Goal: Transaction & Acquisition: Purchase product/service

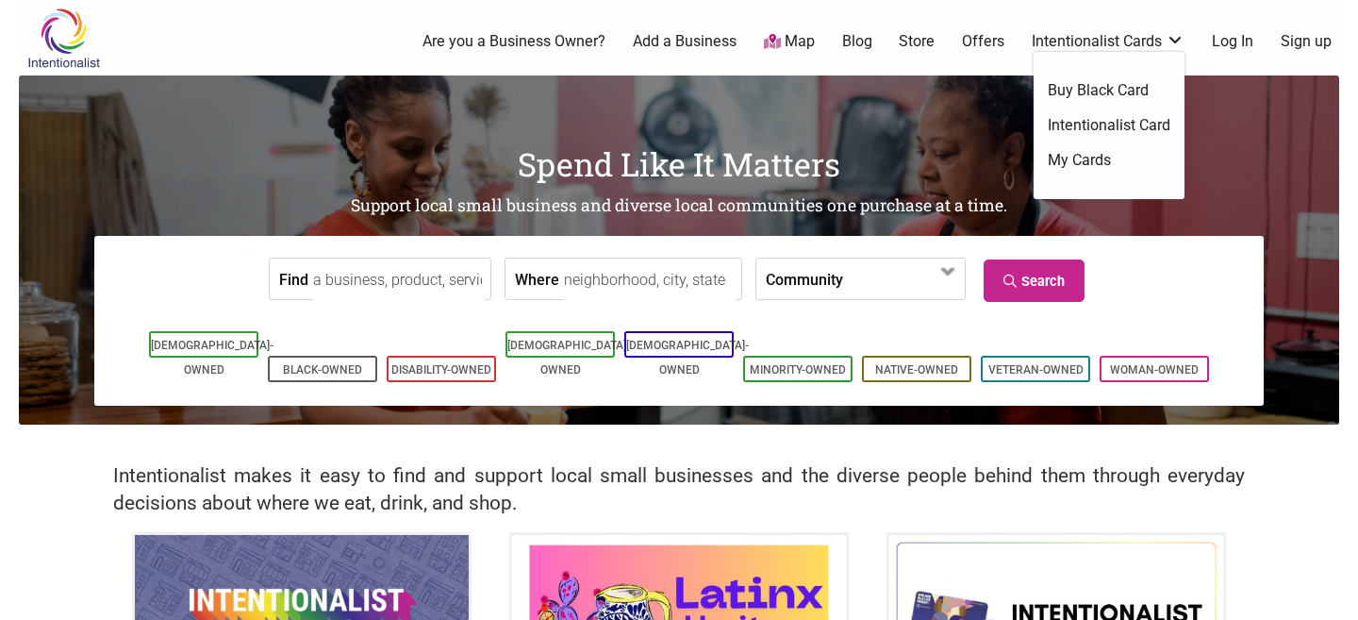
click at [1113, 123] on link "Intentionalist Card" at bounding box center [1109, 125] width 123 height 21
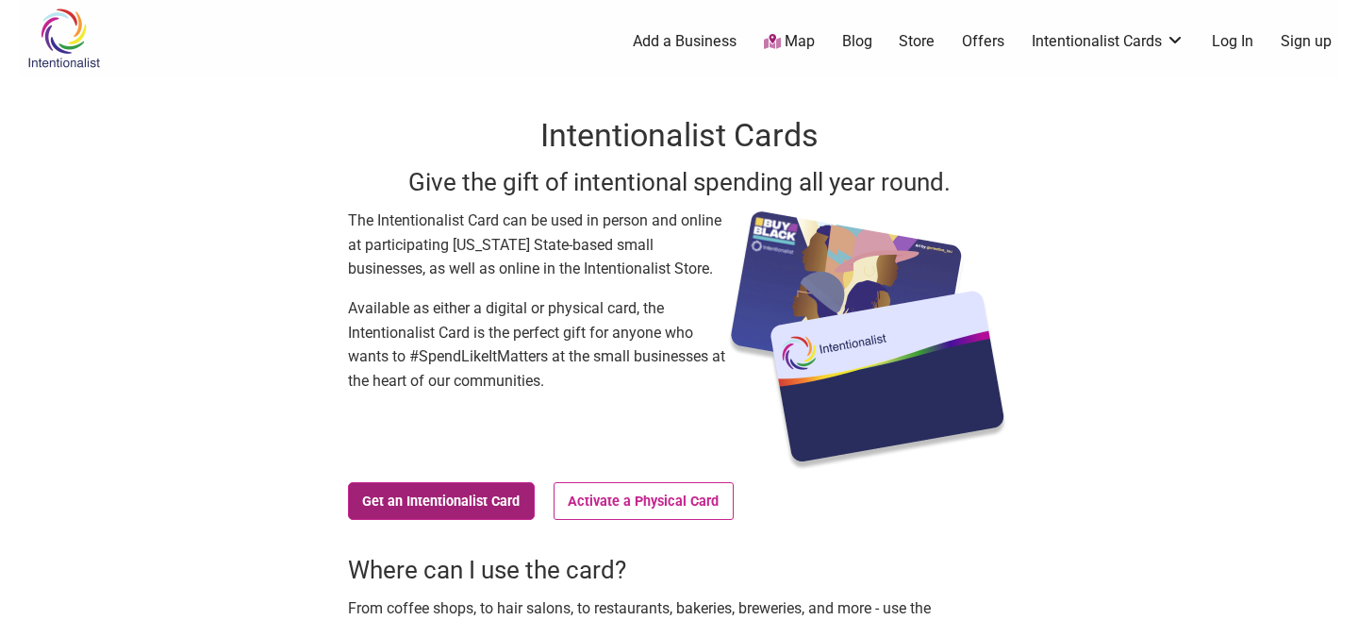
click at [449, 505] on link "Get an Intentionalist Card" at bounding box center [441, 501] width 187 height 38
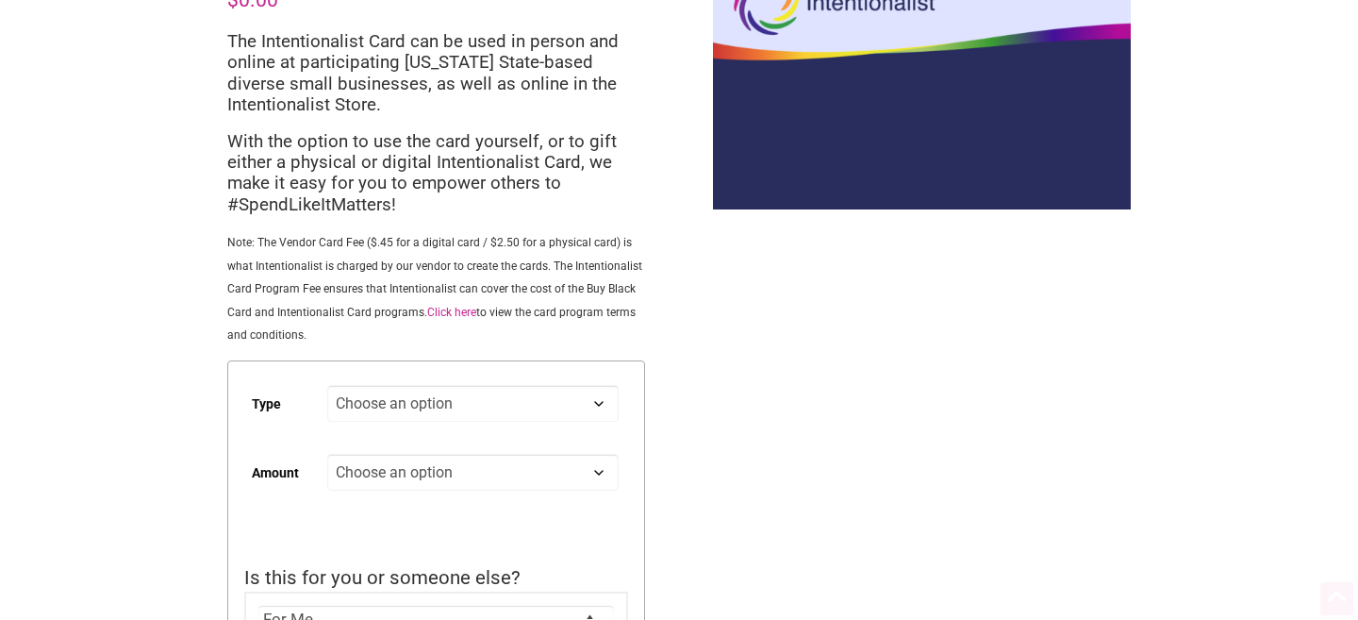
scroll to position [164, 0]
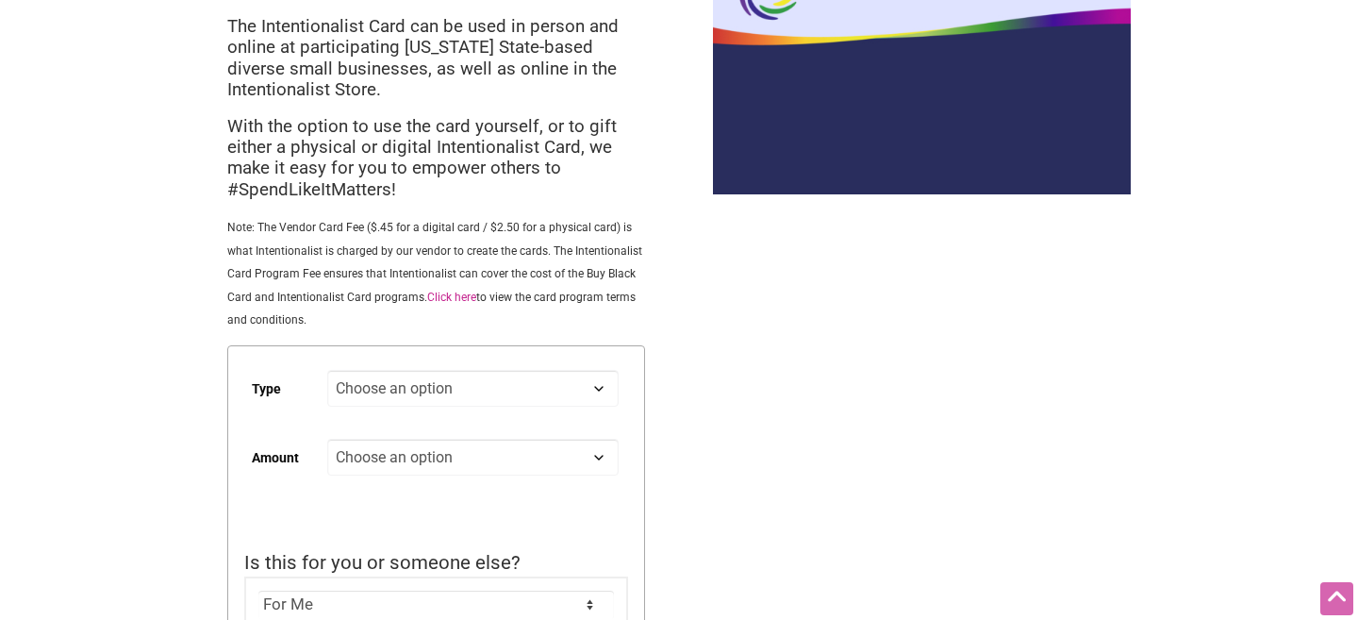
click at [462, 389] on select "Choose an option Digital Physical" at bounding box center [472, 388] width 291 height 37
click at [327, 372] on select "Choose an option Digital Physical" at bounding box center [472, 388] width 291 height 37
select select "Digital"
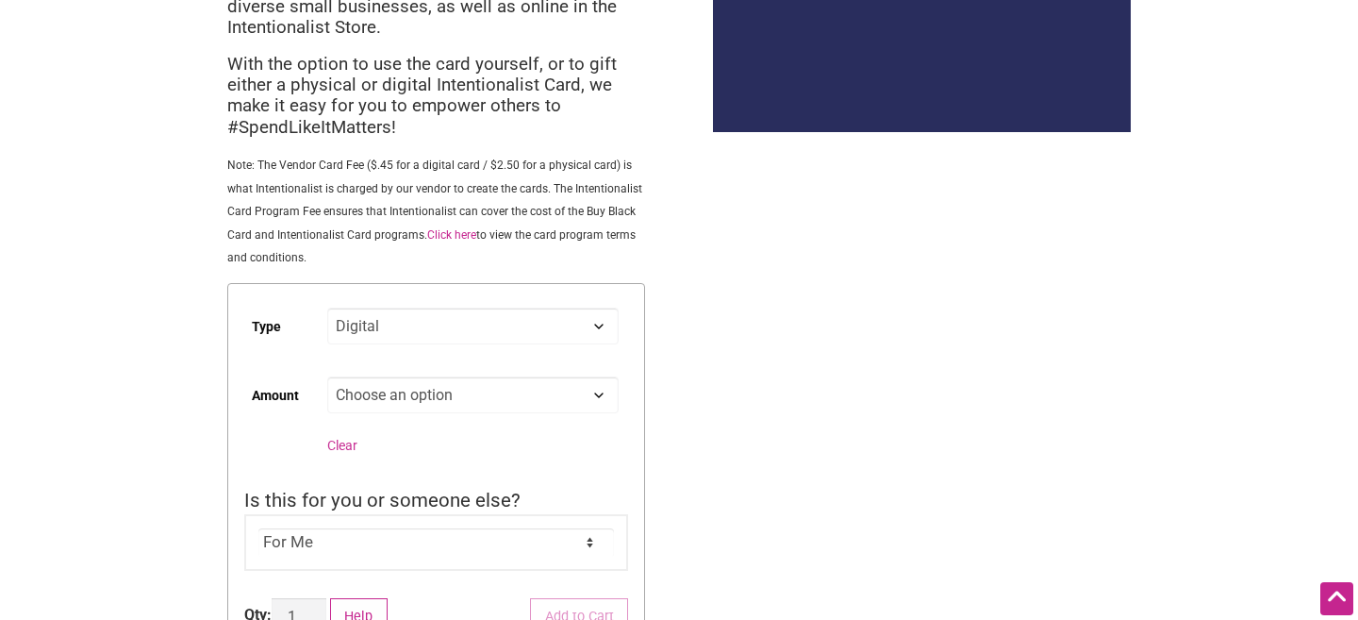
scroll to position [238, 0]
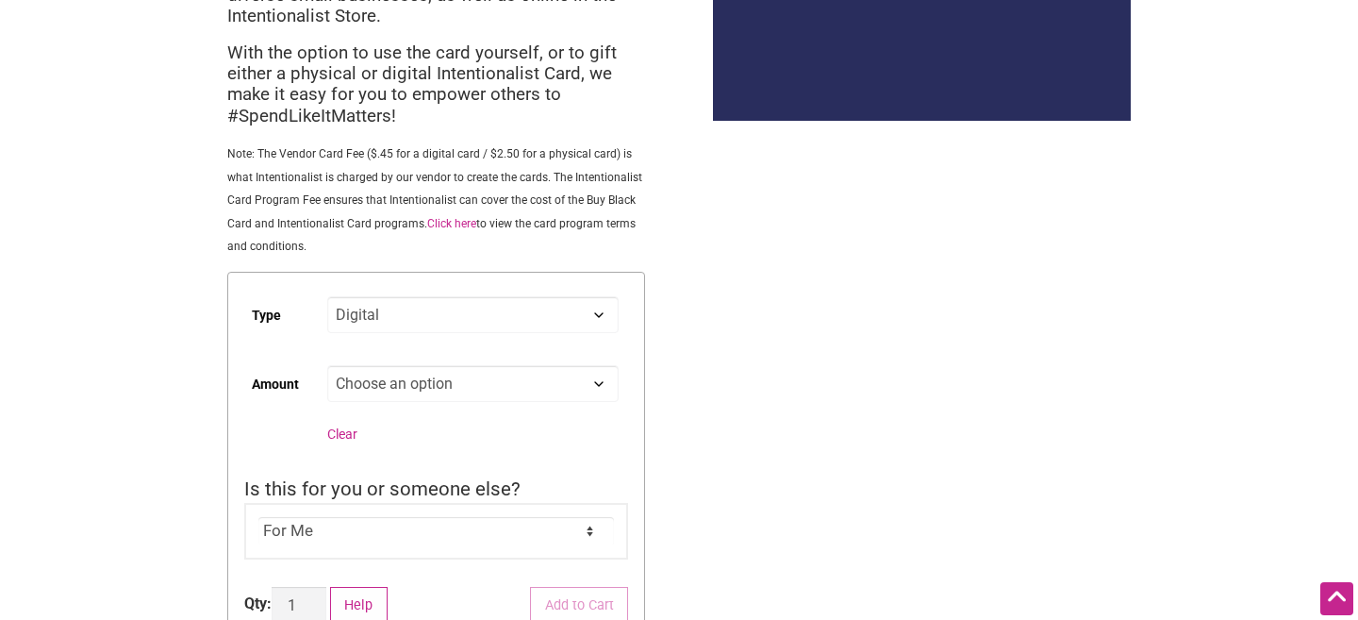
click at [427, 389] on select "Choose an option Custom 25 50 100 150 200 250 500" at bounding box center [472, 383] width 291 height 37
click at [381, 385] on select "Choose an option Custom 25 50 100 150 200 250 500" at bounding box center [472, 383] width 291 height 37
select select "Custom"
click at [327, 367] on select "Choose an option Custom 25 50 100 150 200 250 500" at bounding box center [472, 383] width 291 height 37
select select "Digital"
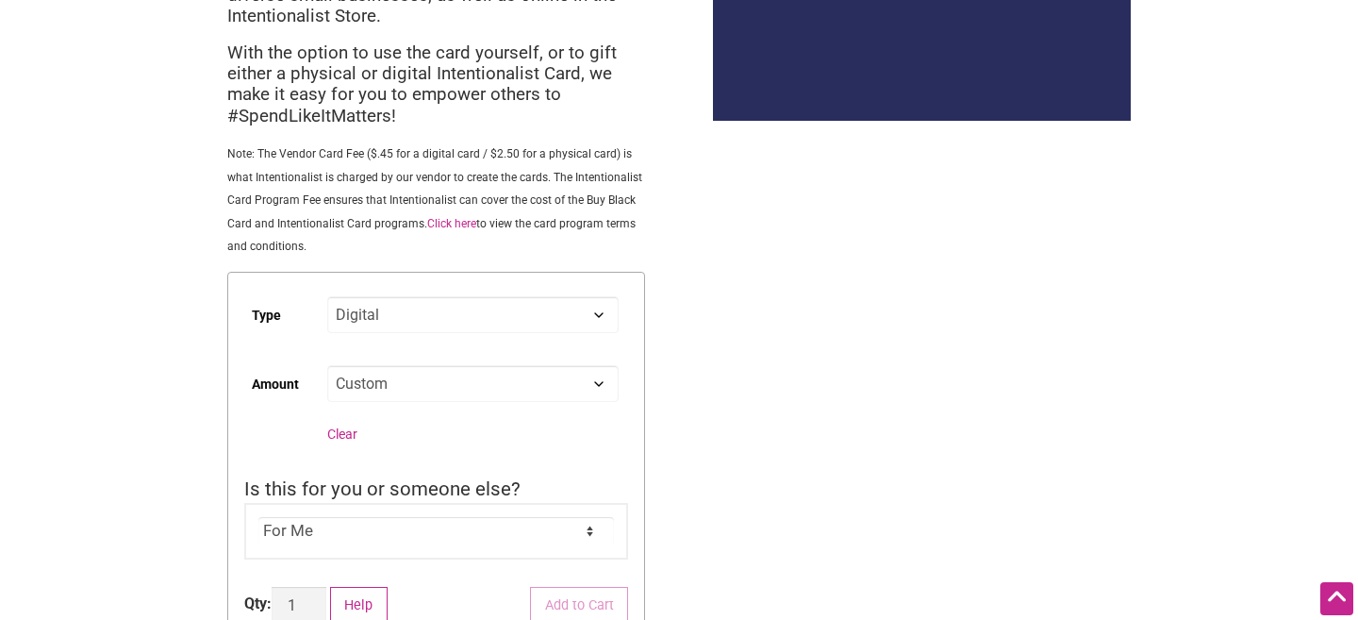
select select "Custom"
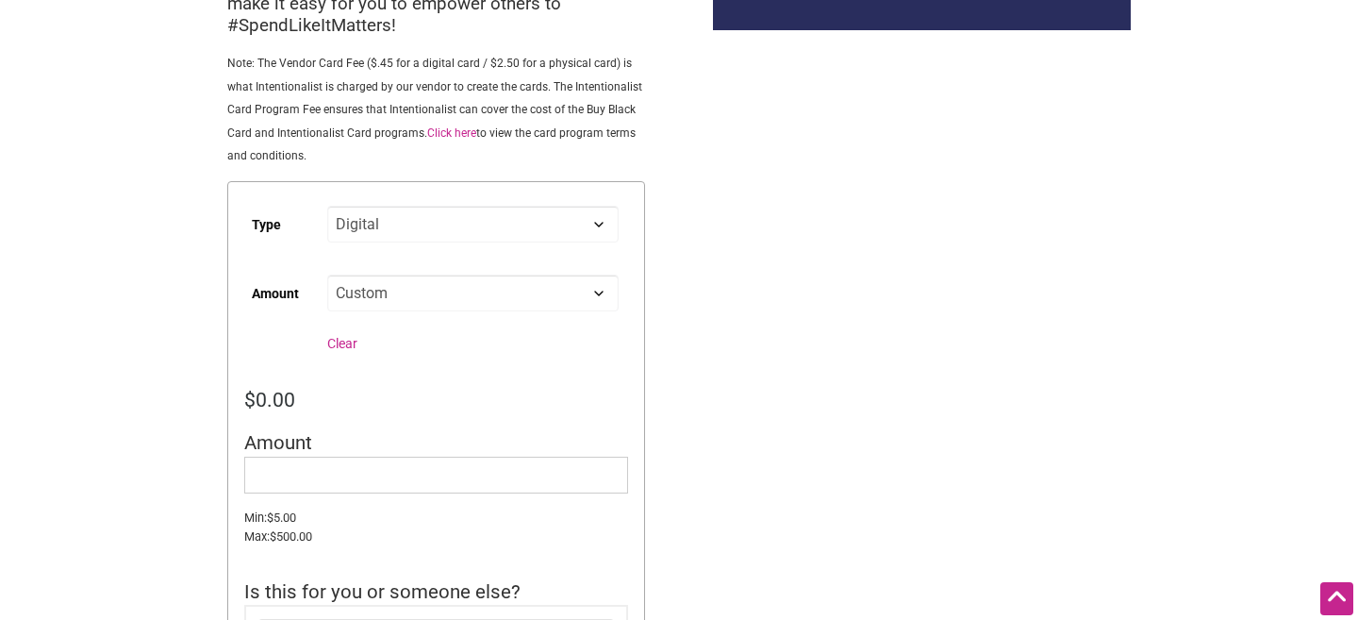
scroll to position [332, 0]
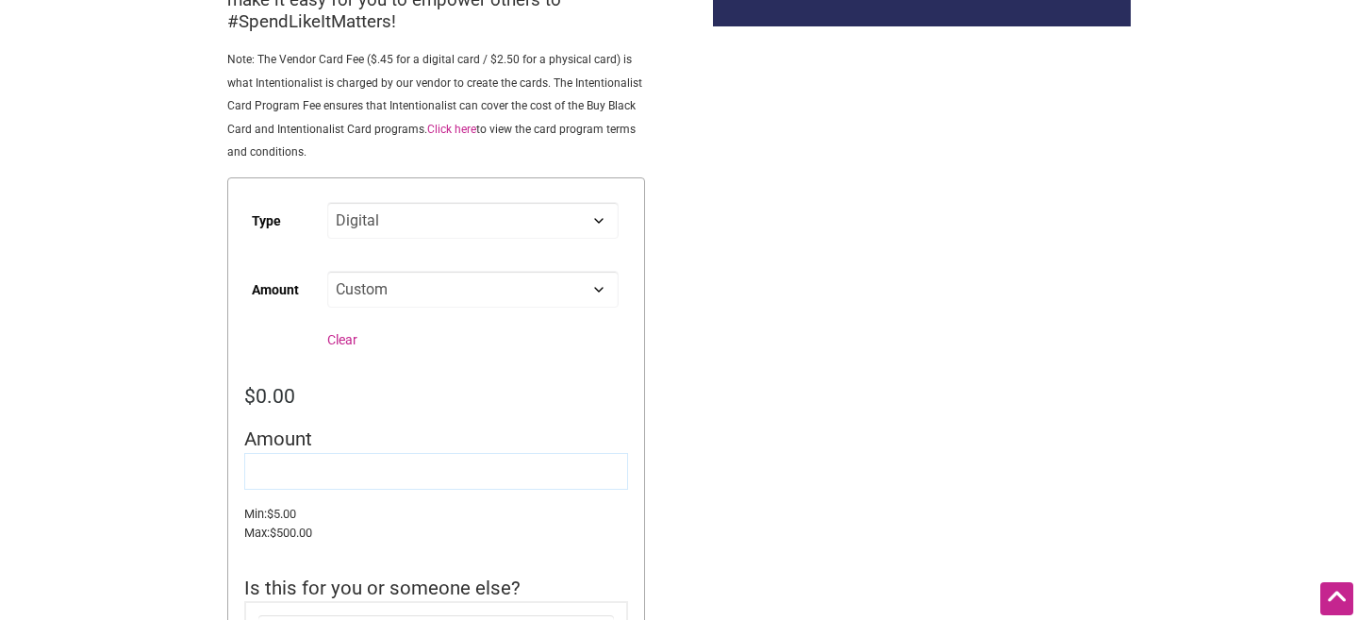
click at [407, 460] on input "Amount" at bounding box center [436, 471] width 384 height 37
type input "120"
click at [698, 399] on div "Intentionalist Spend like it matters 0 Add a Business Map Blog Store Offers Int…" at bounding box center [679, 487] width 1321 height 1638
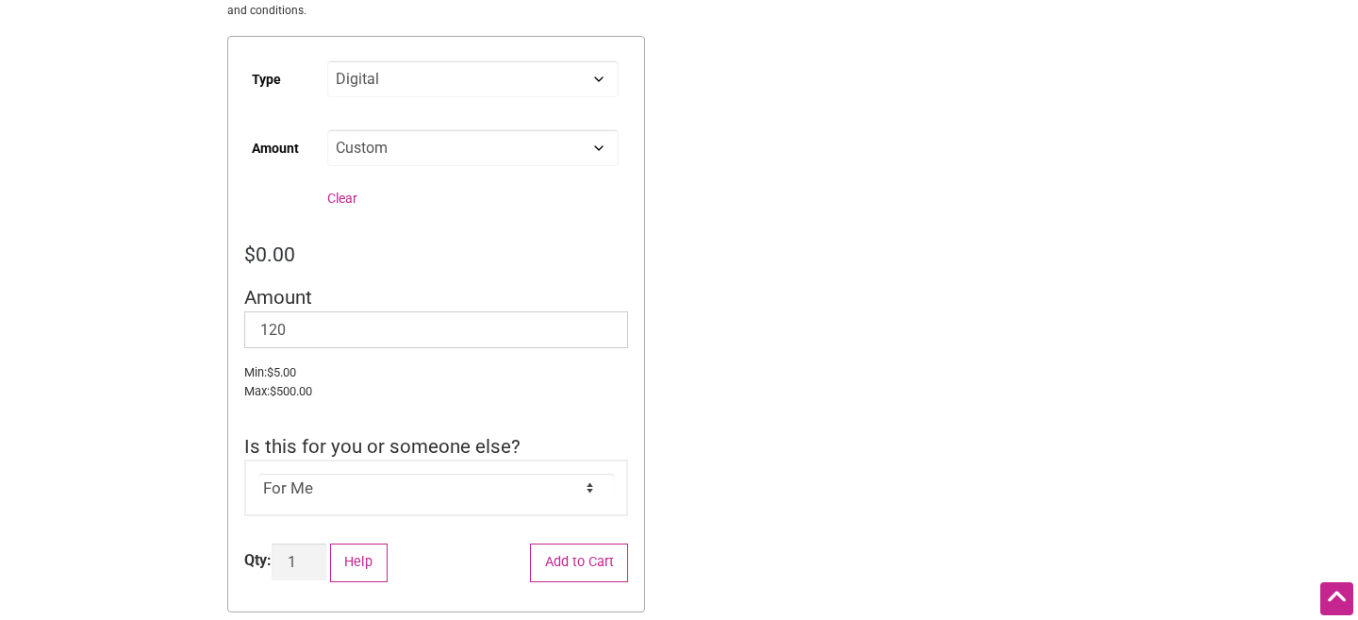
scroll to position [504, 0]
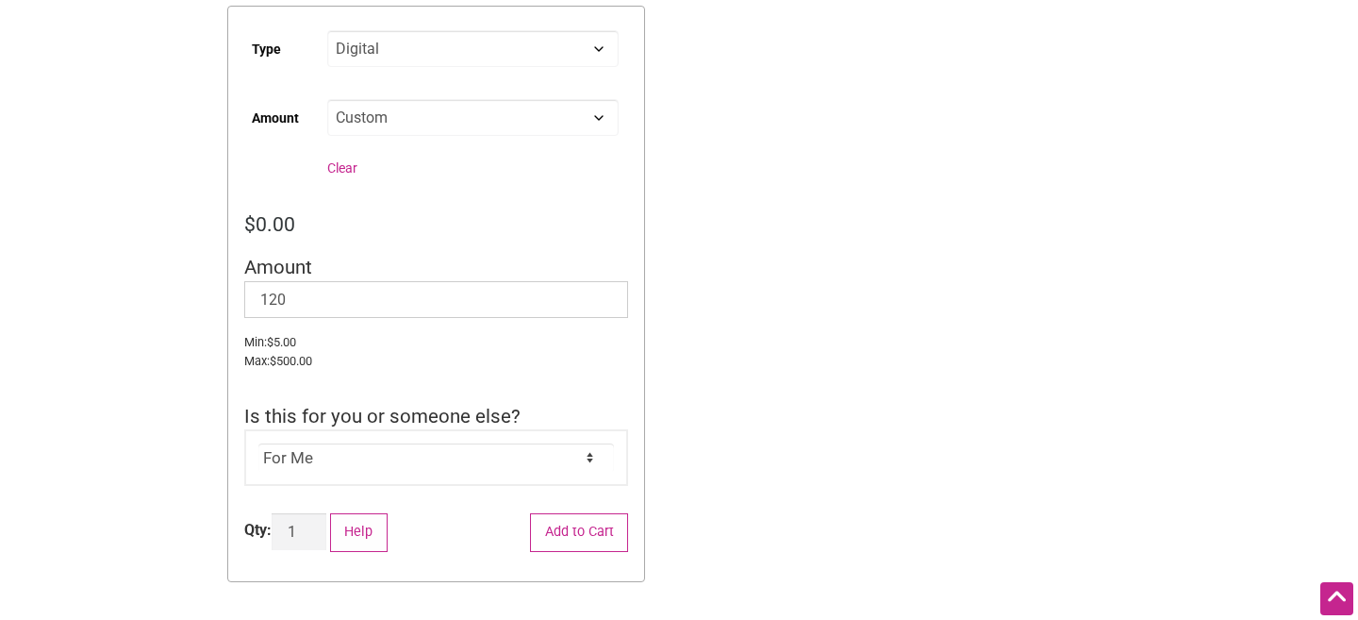
click at [407, 457] on select "For Me For Someone Else" at bounding box center [436, 457] width 357 height 28
select select "For Someone Else"
click at [258, 446] on select "For Me For Someone Else" at bounding box center [436, 457] width 357 height 28
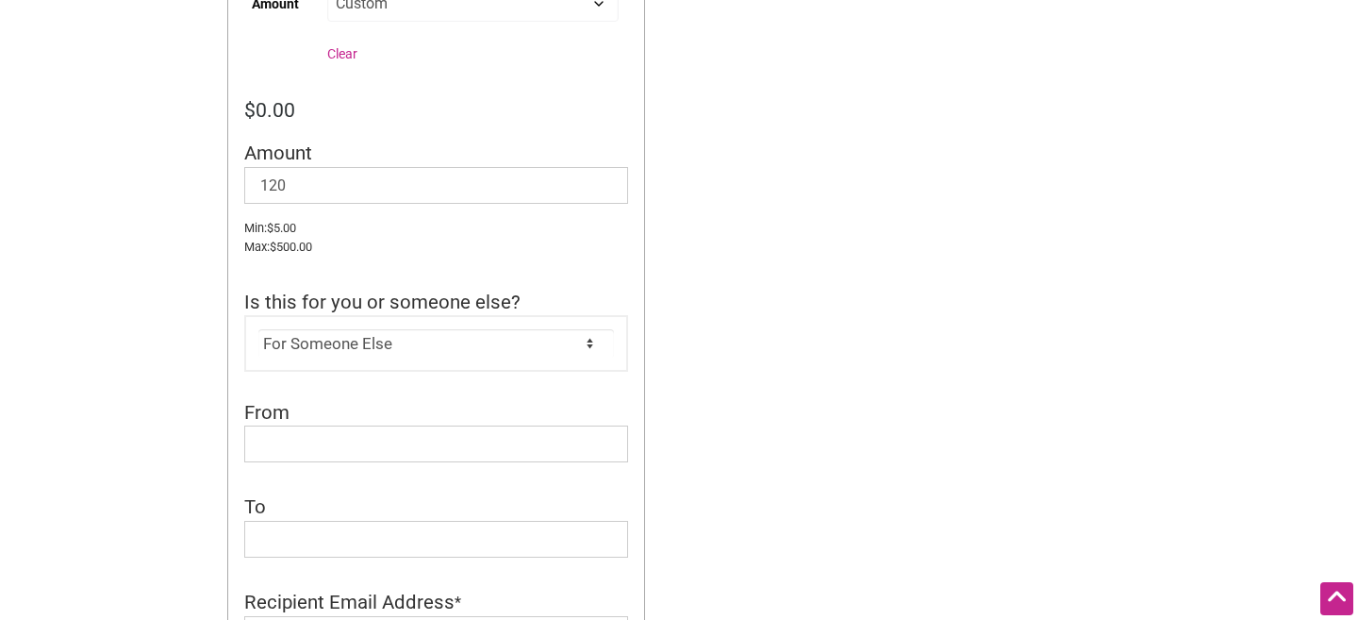
scroll to position [632, 0]
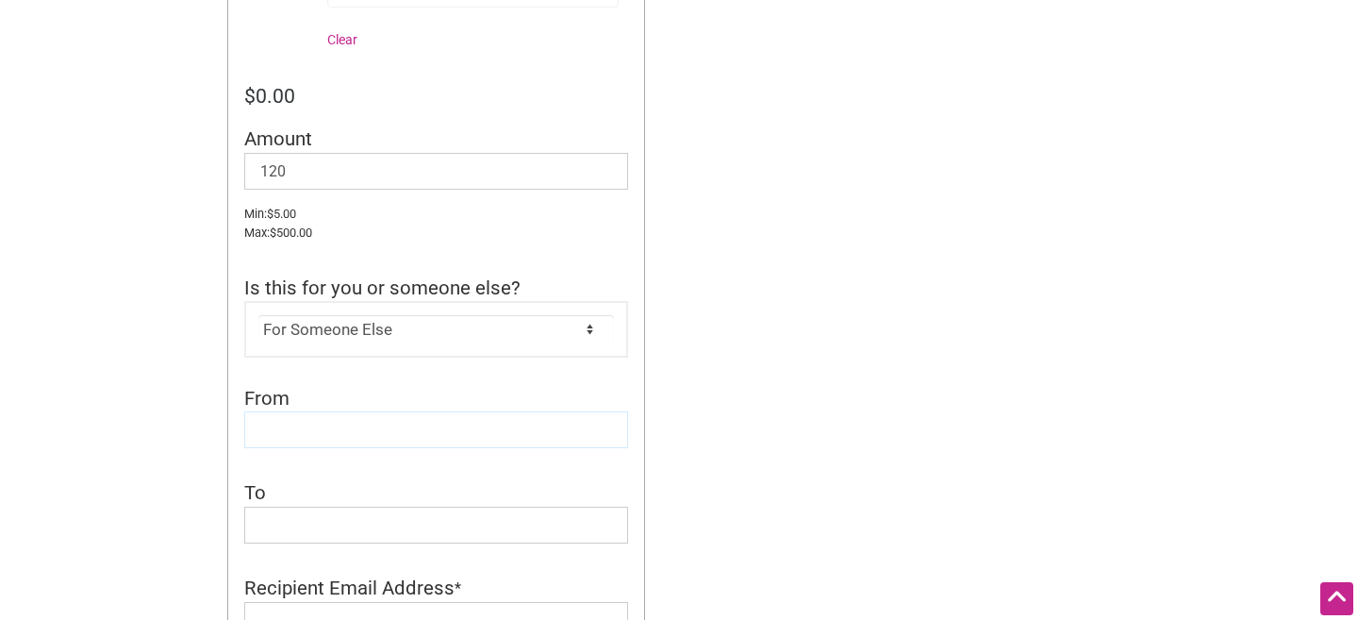
click at [479, 430] on input "From" at bounding box center [436, 429] width 384 height 37
click at [261, 436] on input "Marketing Programs Team" at bounding box center [436, 429] width 384 height 37
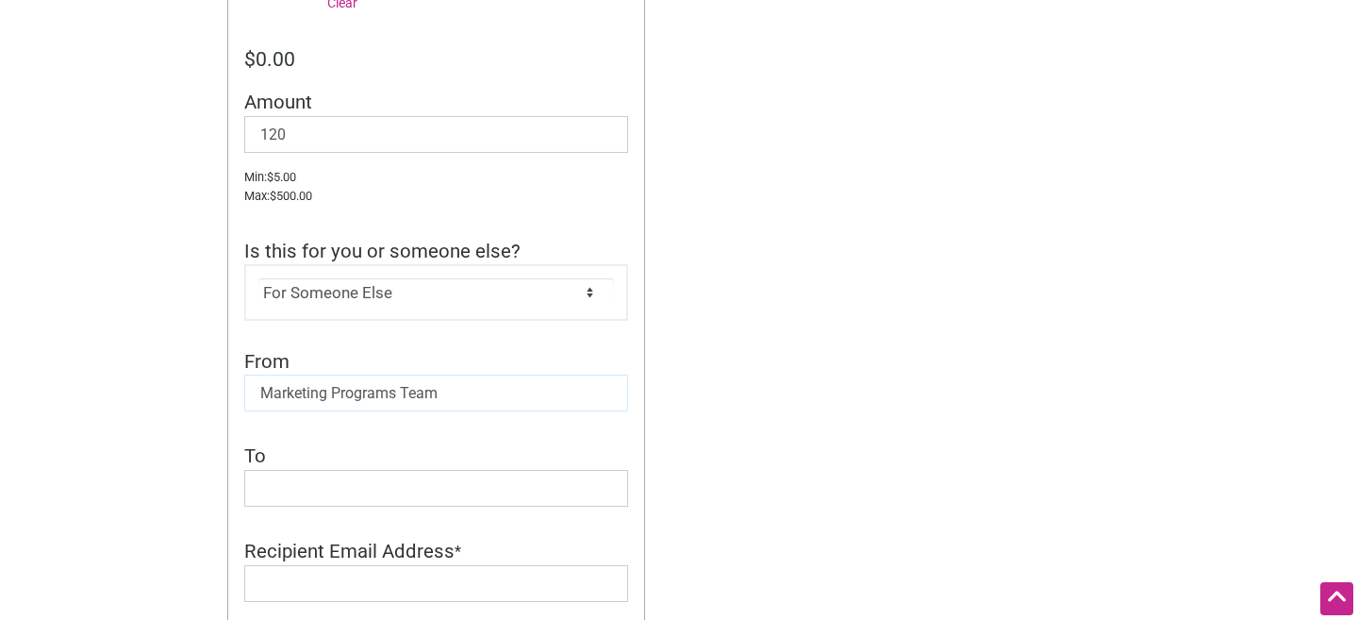
scroll to position [706, 0]
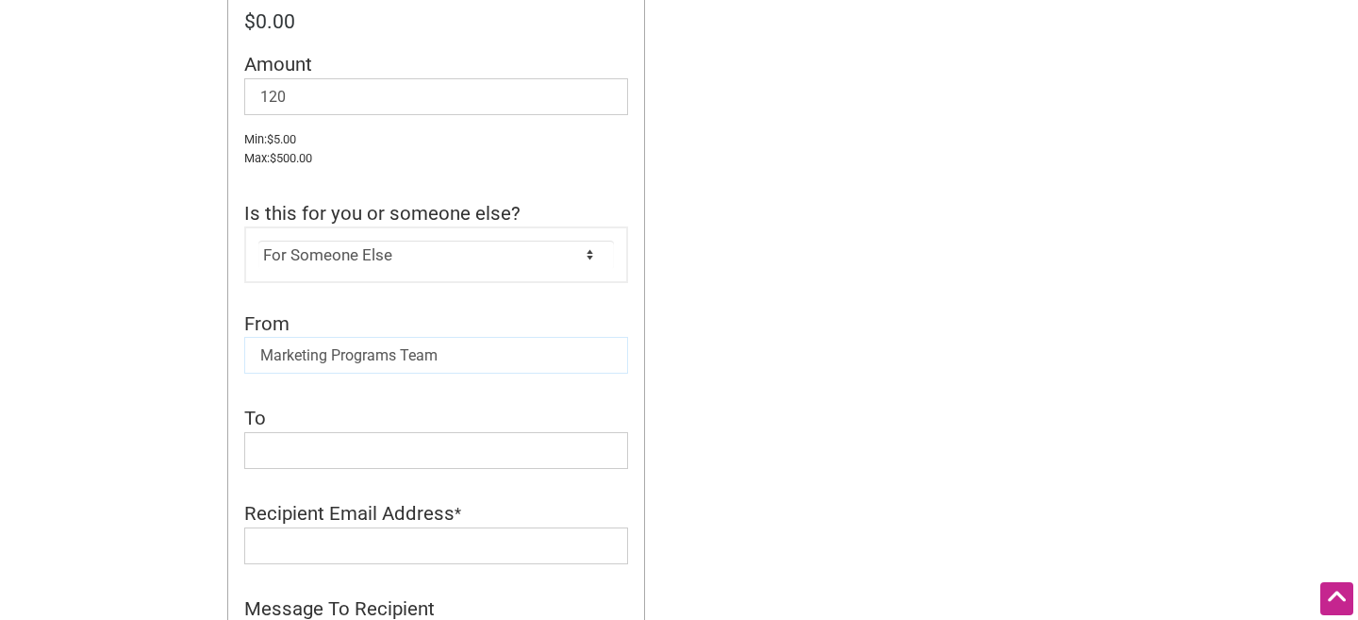
type input "Marketing Programs Team"
click at [365, 475] on li "To *" at bounding box center [436, 444] width 384 height 79
click at [361, 463] on input "To" at bounding box center [436, 450] width 384 height 37
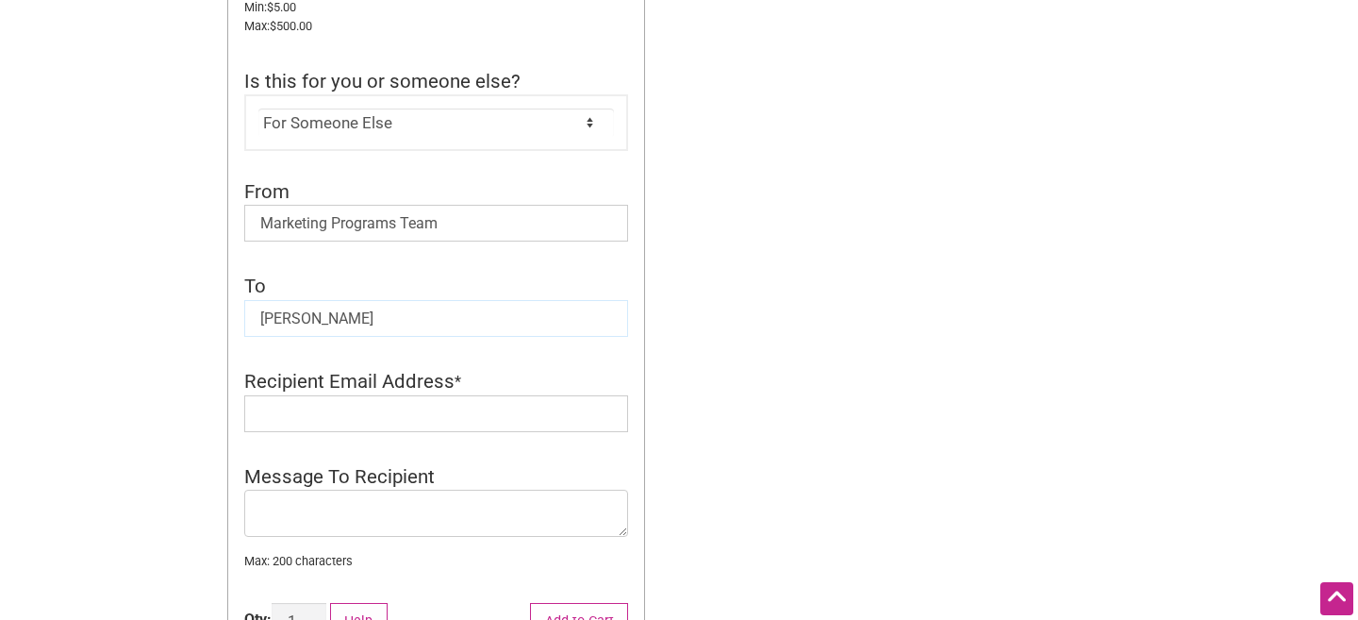
scroll to position [839, 0]
type input "[PERSON_NAME]"
click at [424, 407] on input "Recipient Email Address" at bounding box center [436, 412] width 384 height 37
click at [776, 391] on div "Intentionalist Spend like it matters 0 Add a Business Map Blog Store Offers Int…" at bounding box center [679, 192] width 1321 height 2063
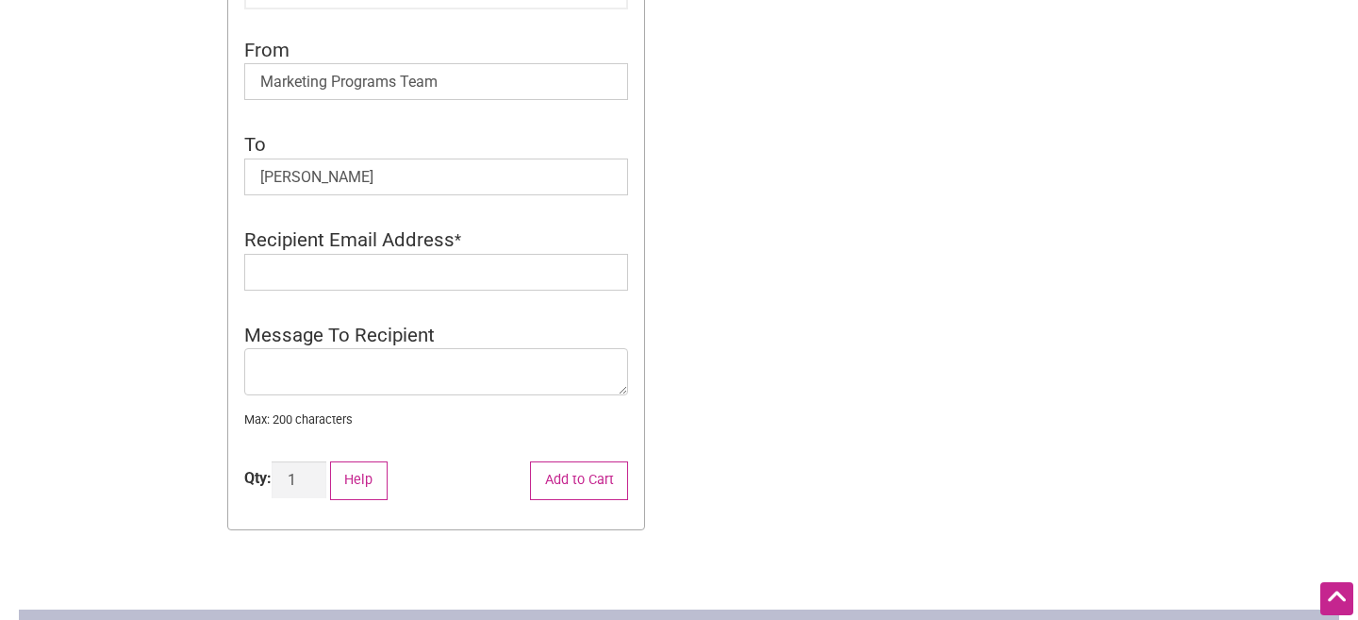
scroll to position [976, 0]
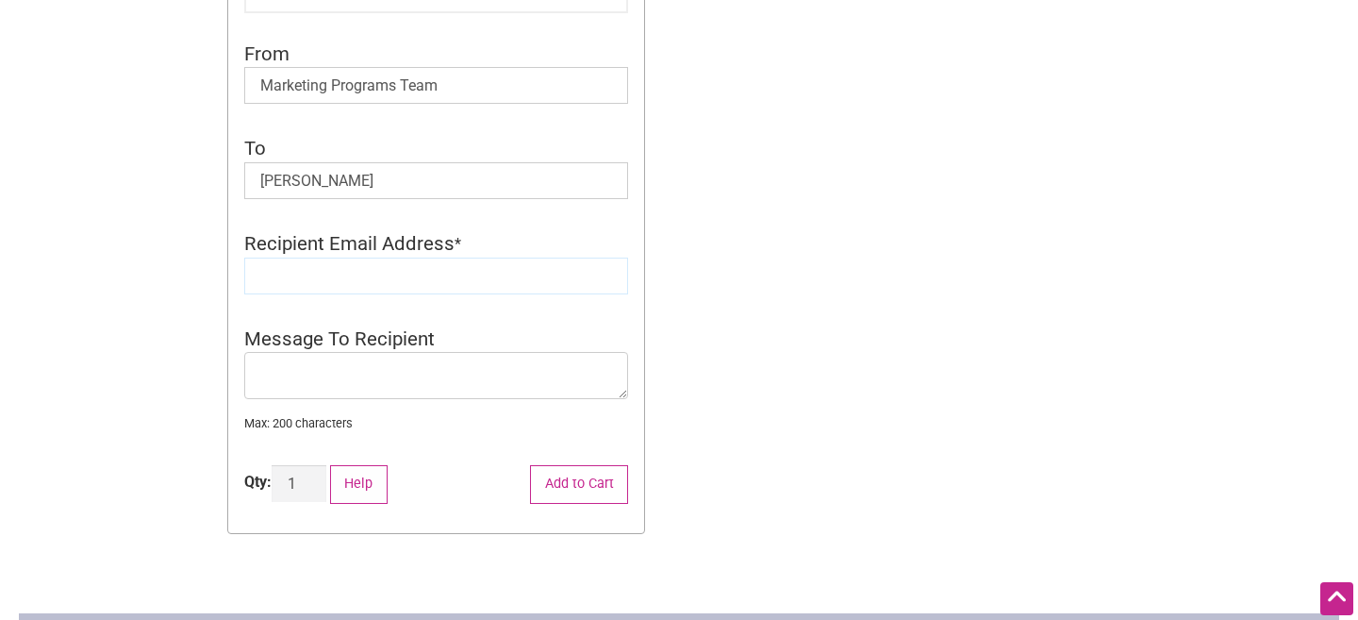
click at [440, 287] on input "Recipient Email Address" at bounding box center [436, 276] width 384 height 37
type input "[EMAIL_ADDRESS][PERSON_NAME][DOMAIN_NAME]"
click at [401, 377] on textarea "Message To Recipient" at bounding box center [436, 375] width 384 height 47
paste textarea "Happy Birthday, [PERSON_NAME]! 🎉 Wishing you the most wonderful birthday filled…"
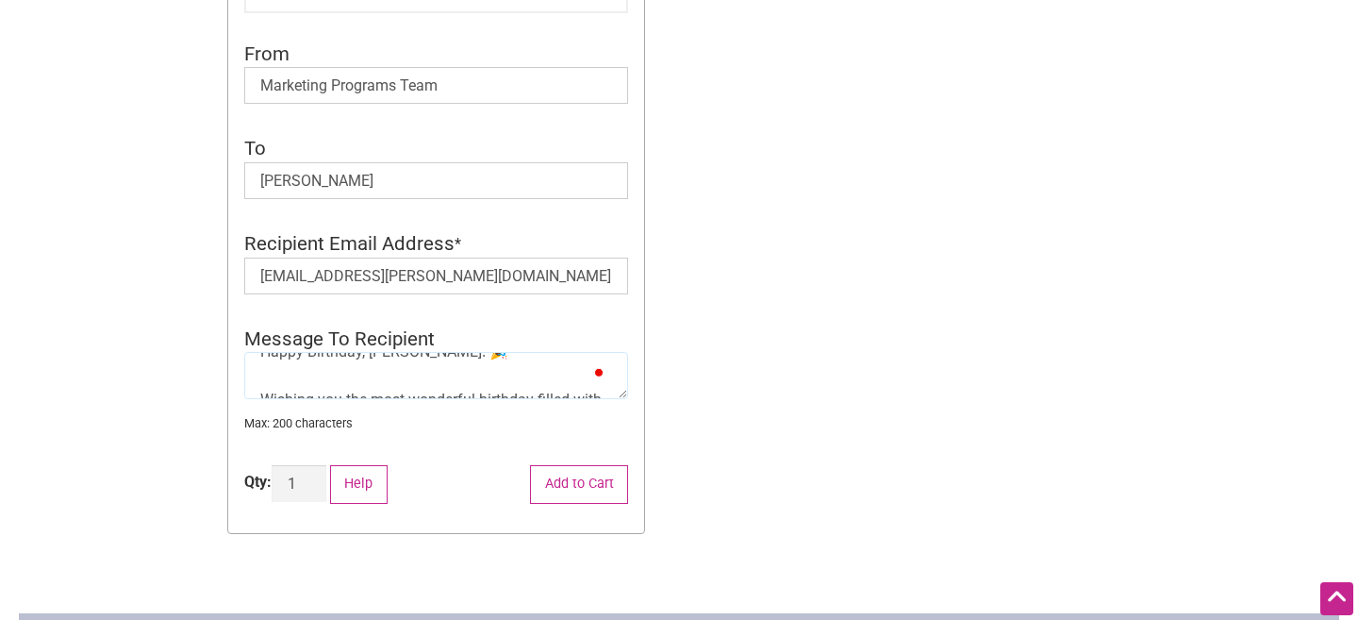
scroll to position [57, 0]
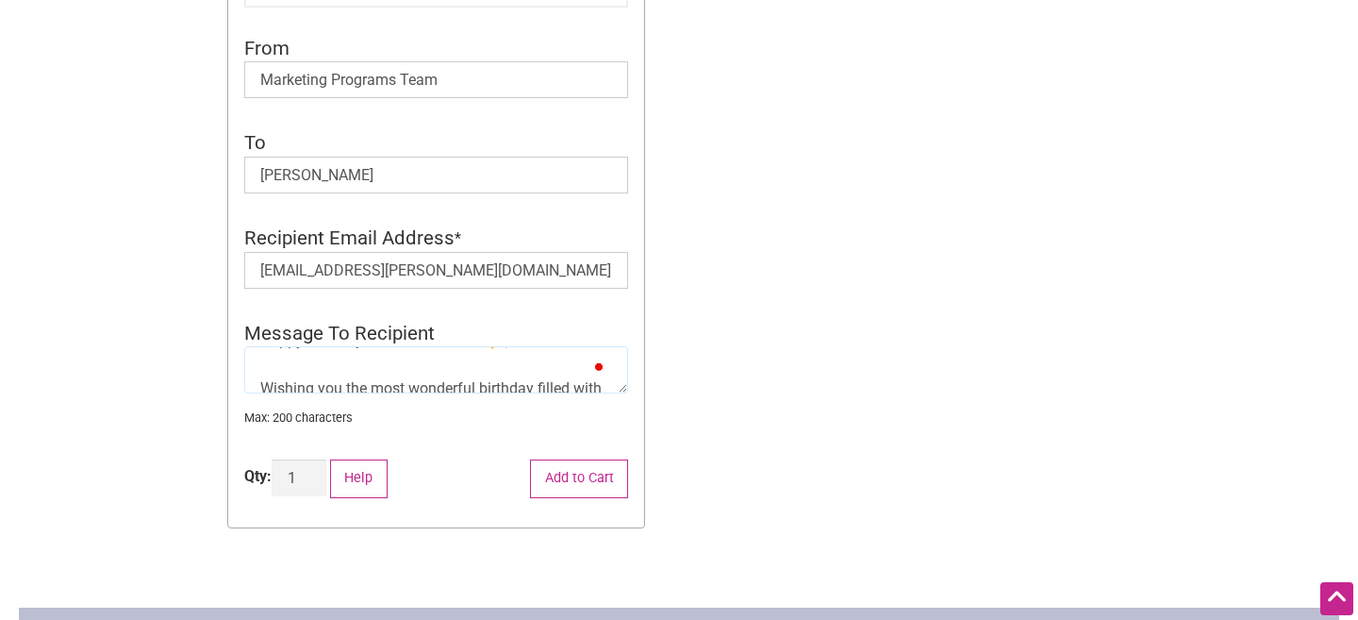
click at [259, 391] on textarea "Happy Birthday, [PERSON_NAME]! 🎉 Wishing you the most wonderful birthday filled…" at bounding box center [436, 369] width 384 height 47
click at [302, 396] on div "Message To Recipient * Happy Birthday, [PERSON_NAME]! 🎉 Wishing you the most wo…" at bounding box center [436, 374] width 384 height 108
click at [302, 380] on textarea "Happy Birthday, [PERSON_NAME]! 🎉 Wishing you the most wonderful birthday filled…" at bounding box center [436, 369] width 384 height 47
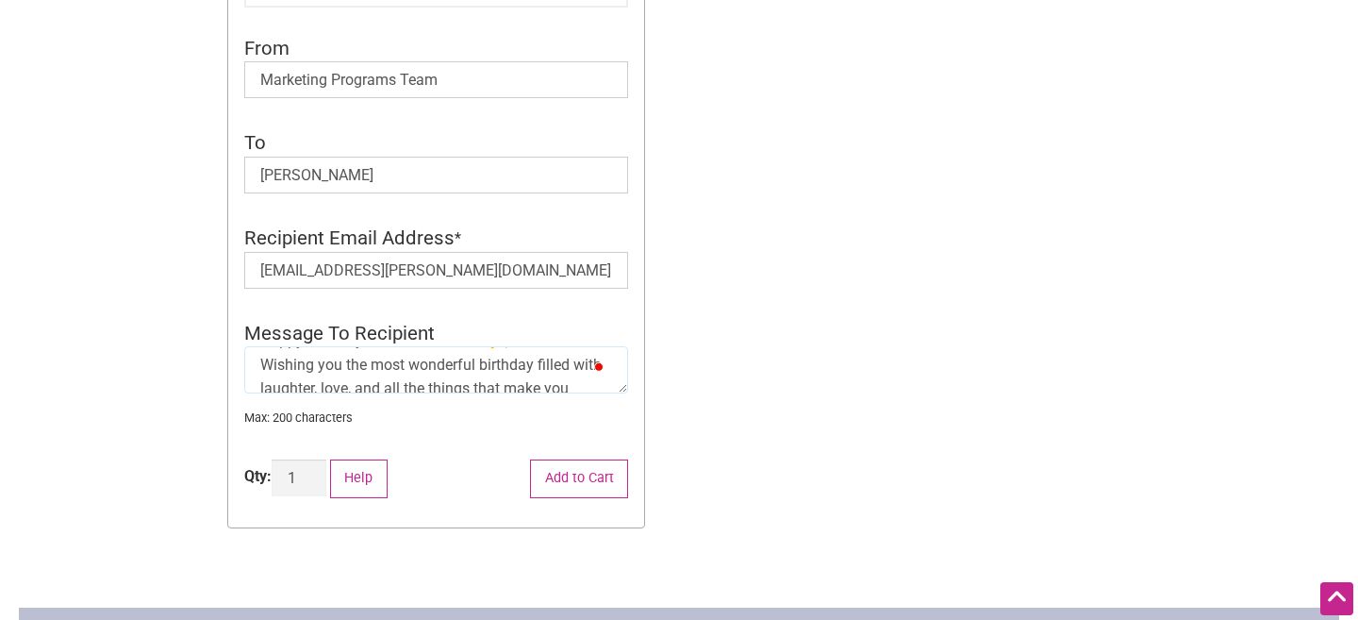
click at [302, 380] on textarea "Happy Birthday, [PERSON_NAME]! 🎉 Wishing you the most wonderful birthday filled…" at bounding box center [436, 369] width 384 height 47
type textarea "Happy Birthday, [PERSON_NAME]! 🎉"
click at [366, 368] on textarea "Happy Birthday, [PERSON_NAME]! 🎉" at bounding box center [436, 369] width 384 height 47
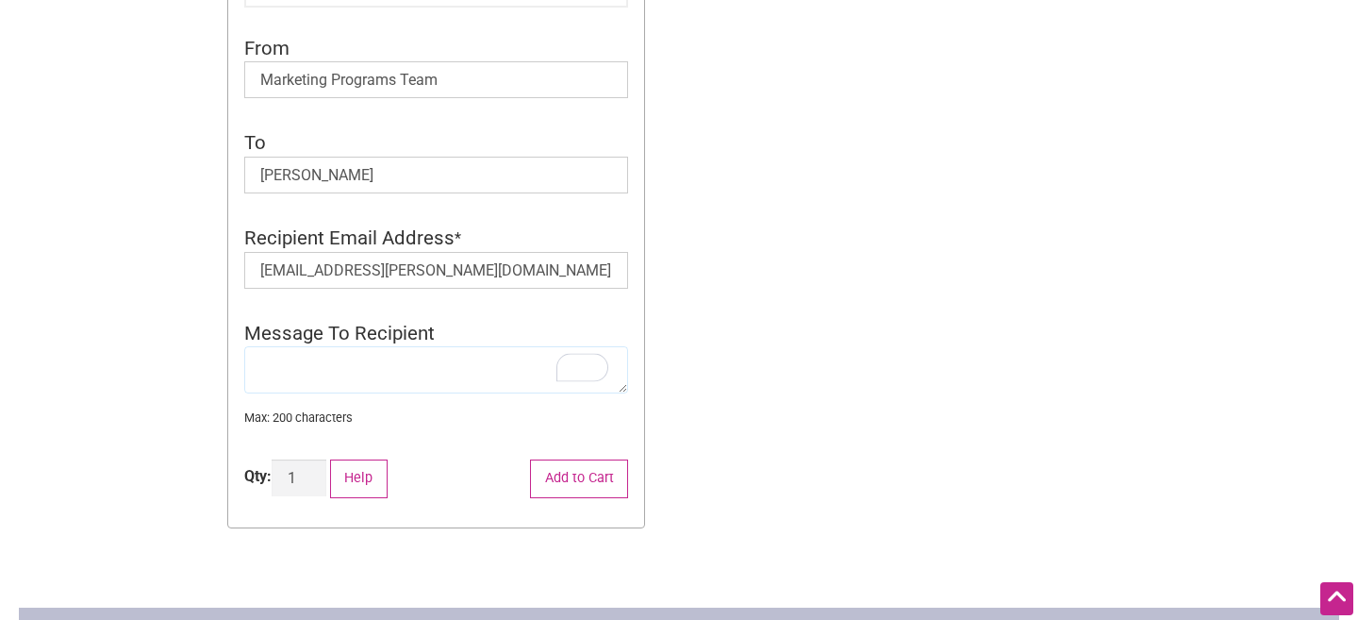
paste textarea "Happy Birthday, [PERSON_NAME]! 🎉 Wishing you a wonderful day filled with joy an…"
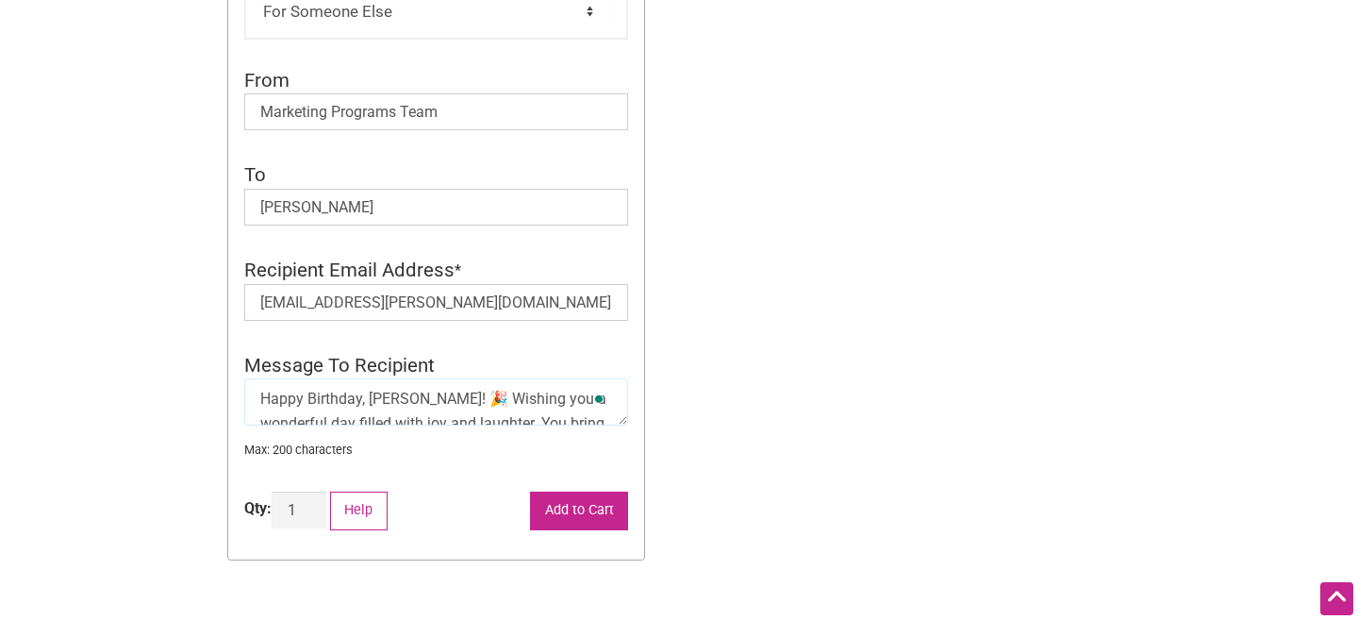
type textarea "Happy Birthday, [PERSON_NAME]! 🎉 Wishing you a wonderful day filled with joy an…"
click at [573, 514] on button "Add to Cart" at bounding box center [579, 510] width 98 height 39
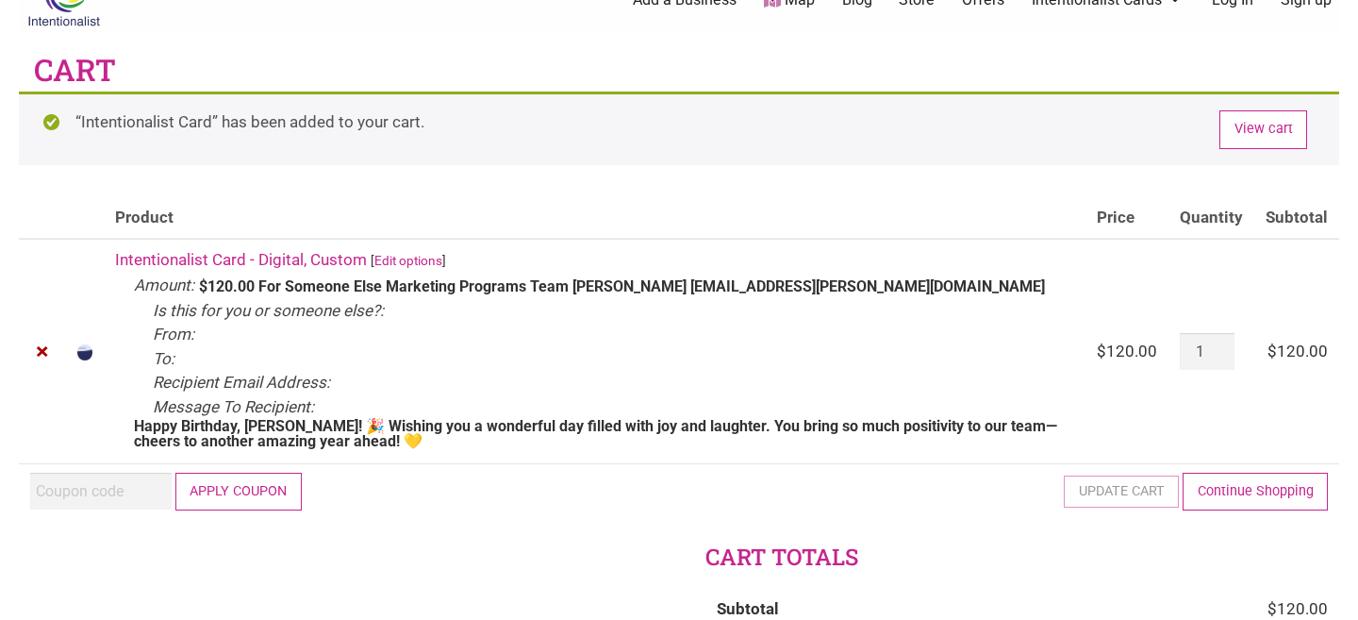
scroll to position [51, 0]
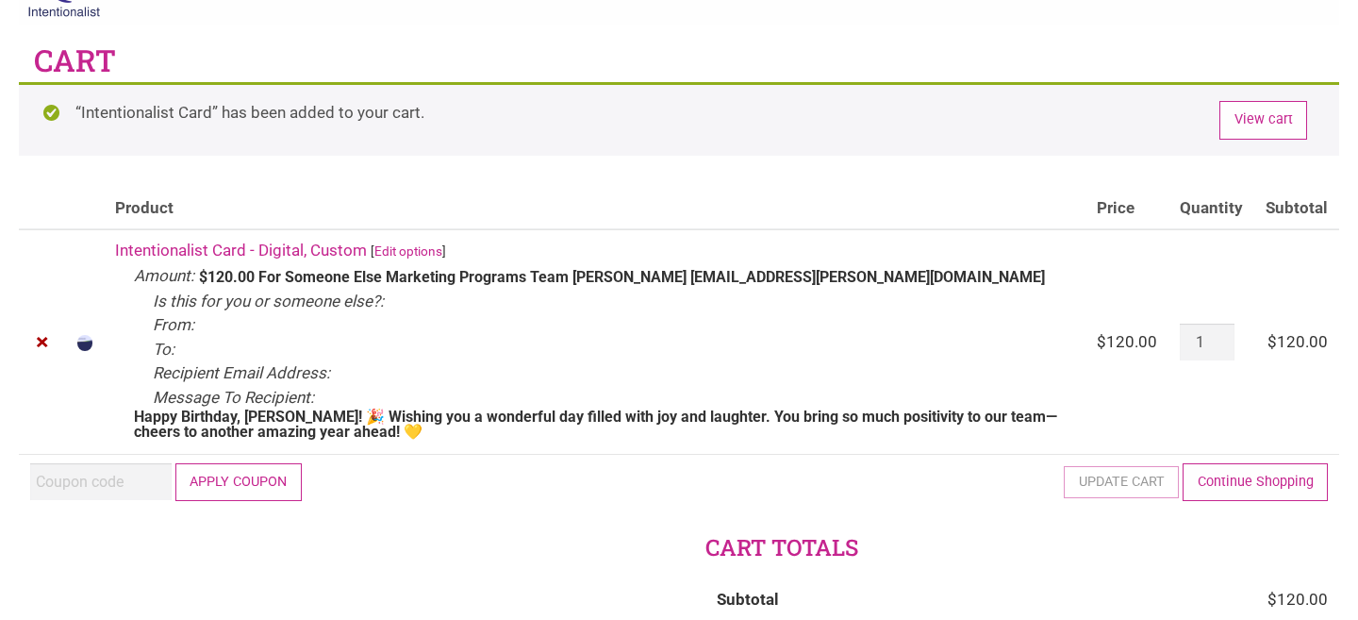
click at [0, 569] on div at bounding box center [0, 569] width 0 height 0
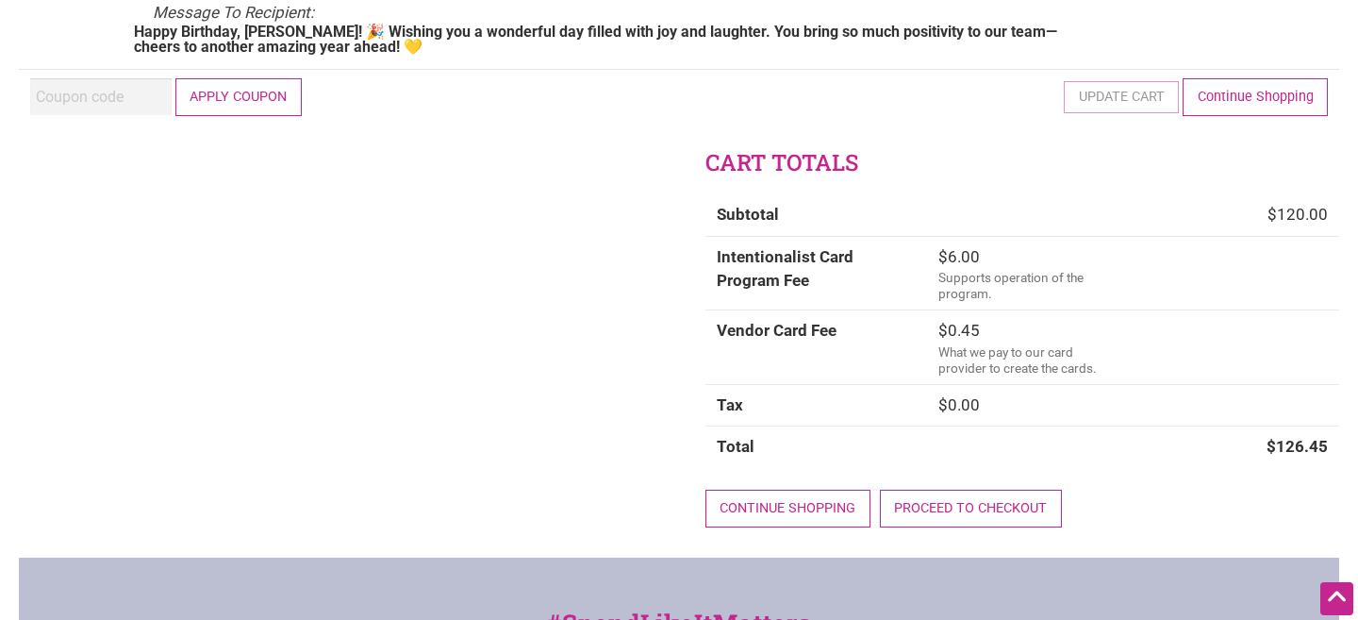
scroll to position [440, 0]
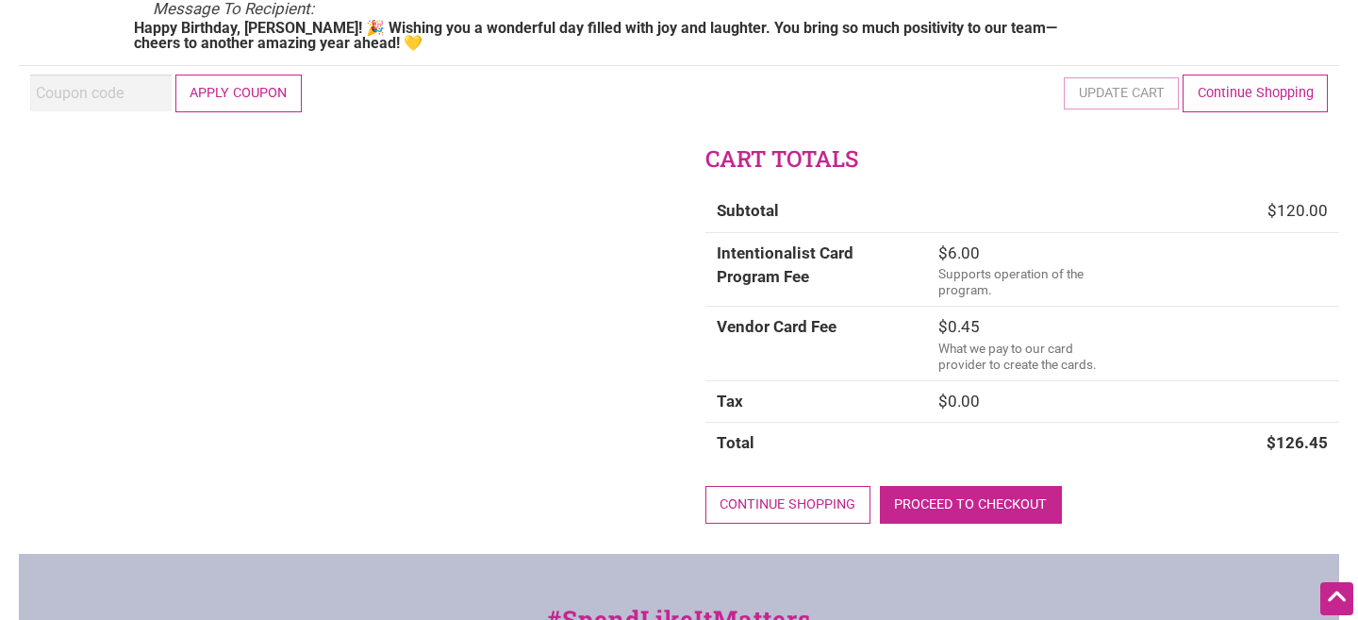
click at [926, 510] on link "Proceed to checkout" at bounding box center [971, 505] width 182 height 39
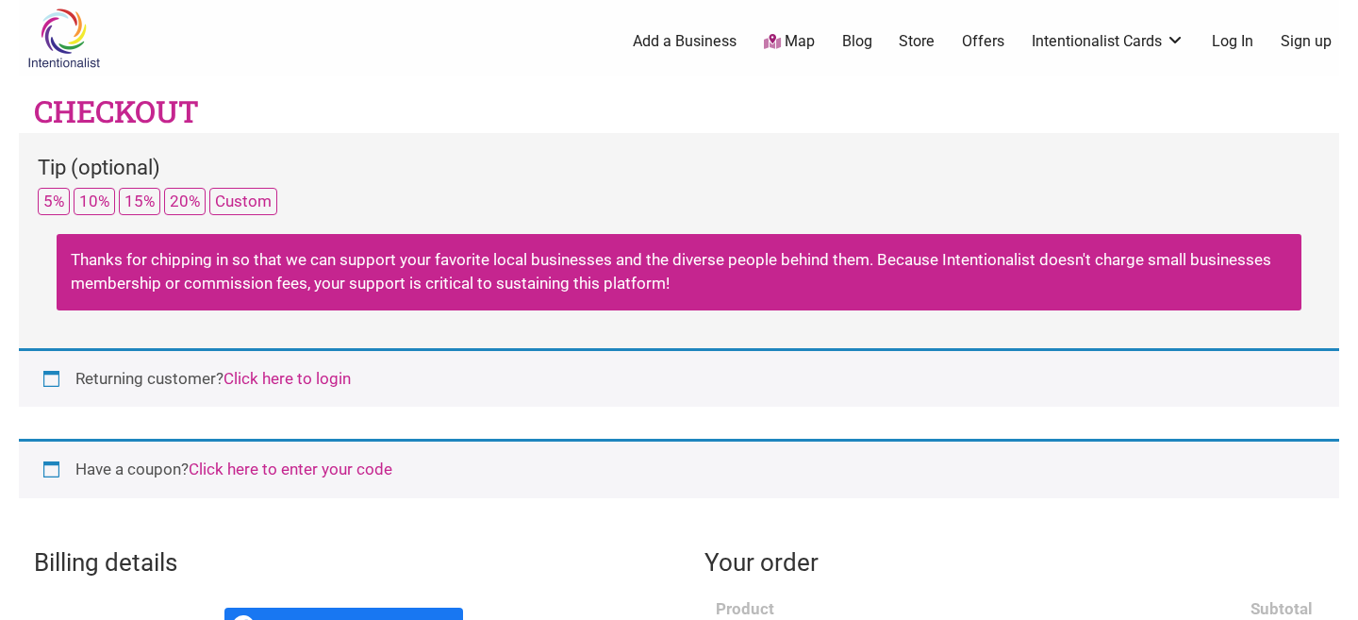
select select "WA"
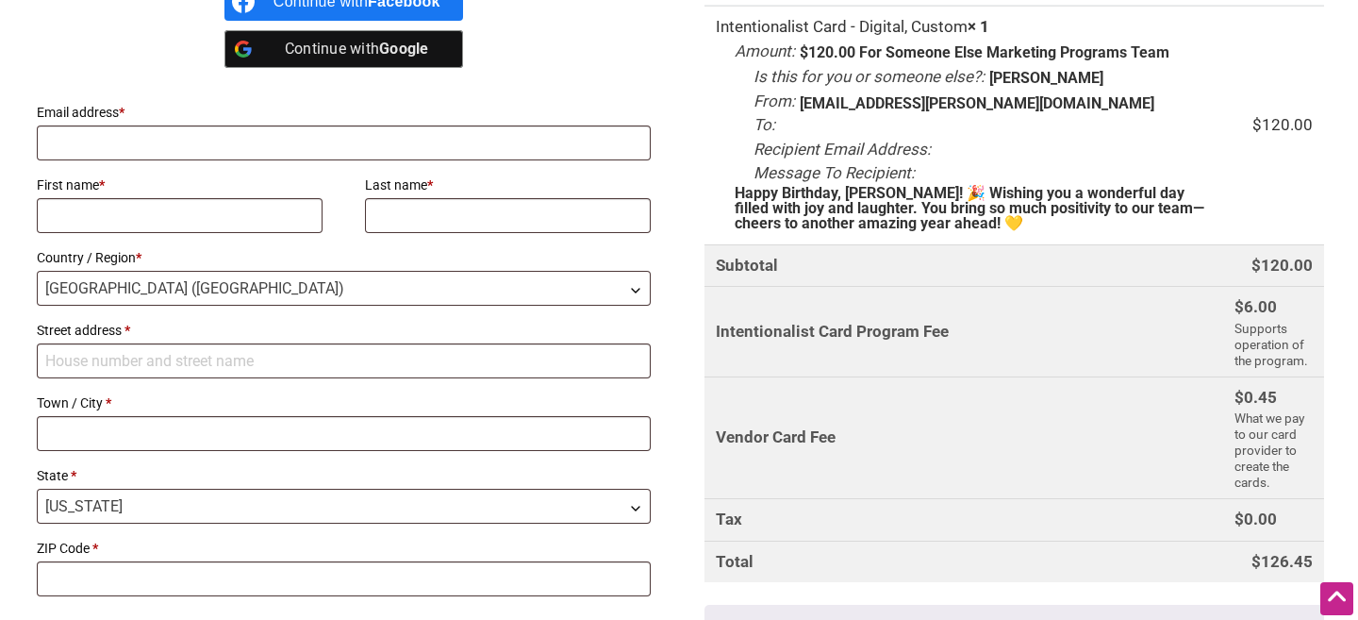
scroll to position [543, 0]
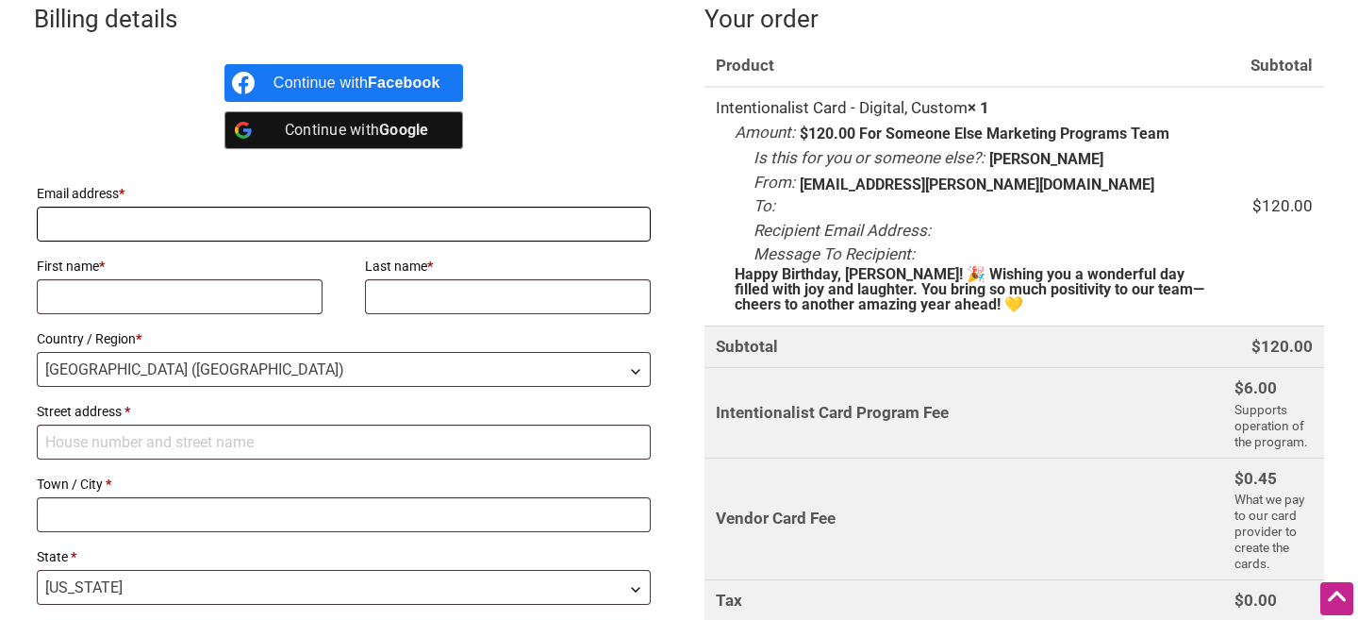
click at [368, 223] on input "Email address *" at bounding box center [344, 224] width 614 height 35
type input "[EMAIL_ADDRESS][PERSON_NAME][DOMAIN_NAME]"
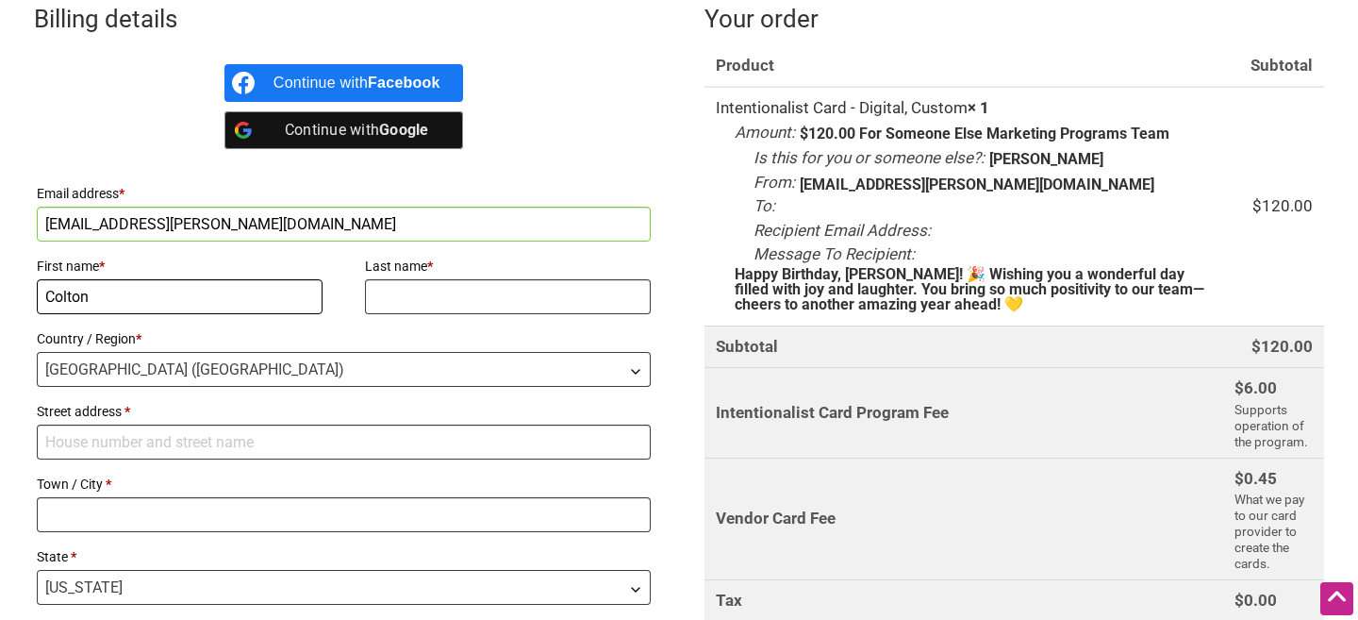
type input "Colton"
type input "Davis"
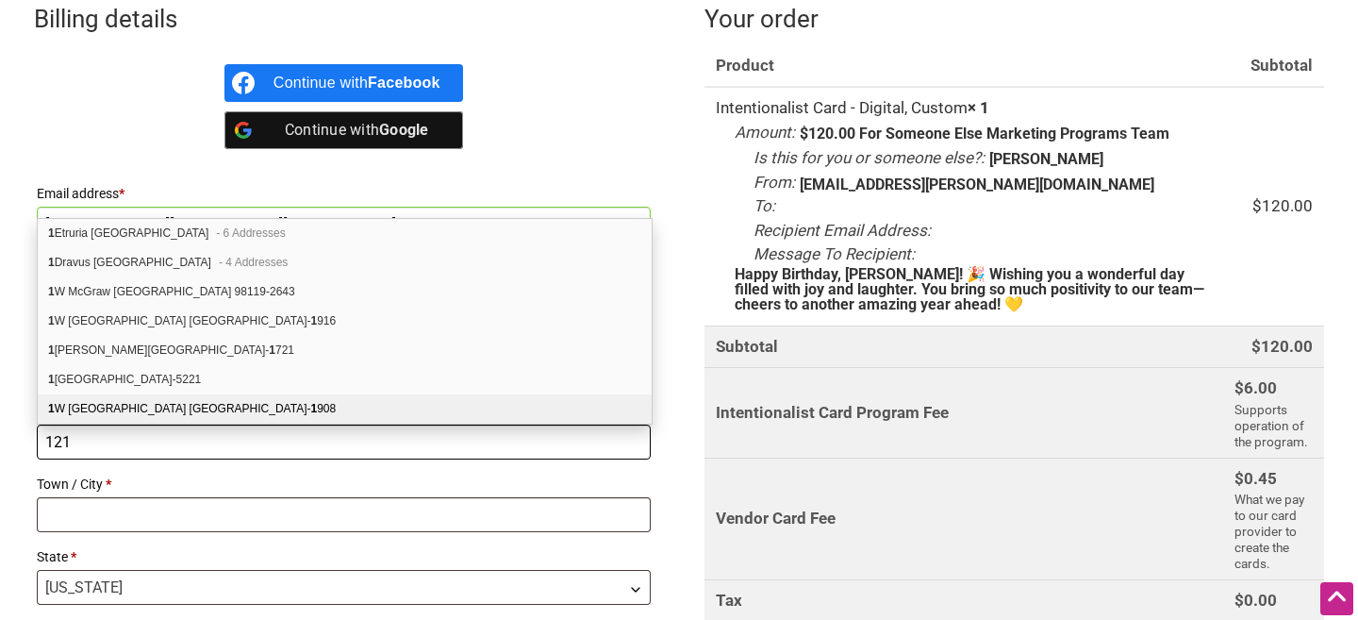
type input "121 NW 85th St"
type input "Seattle"
type input "98117"
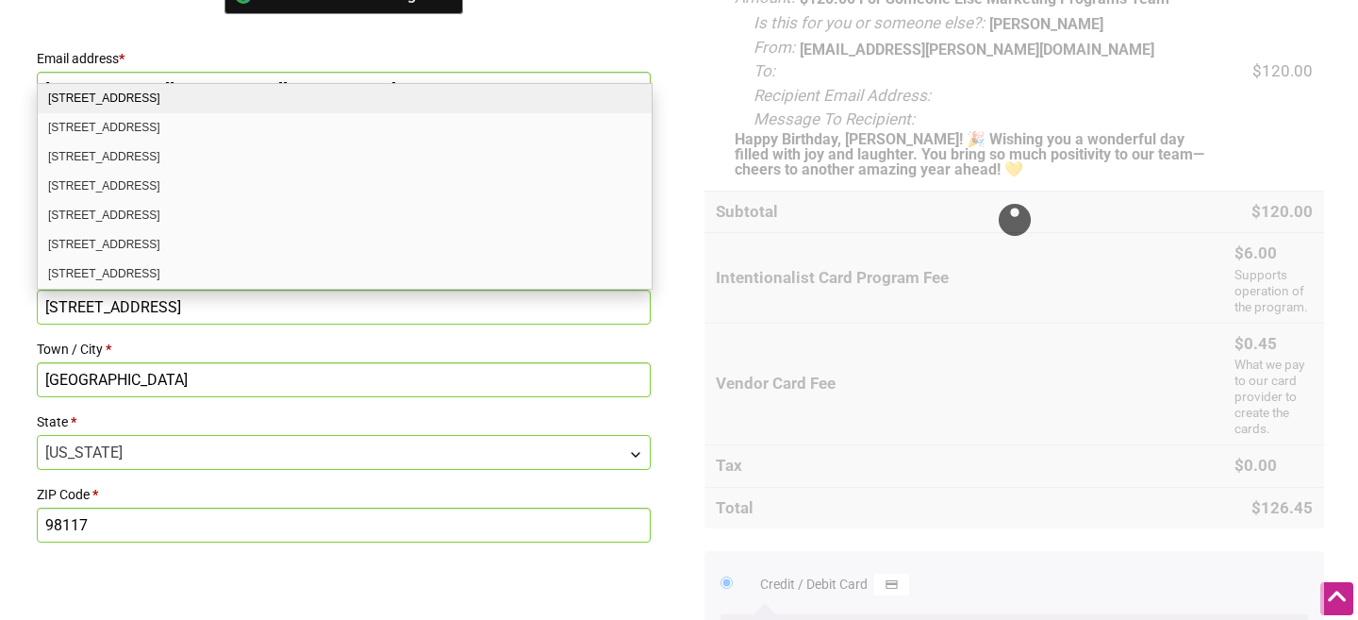
scroll to position [708, 0]
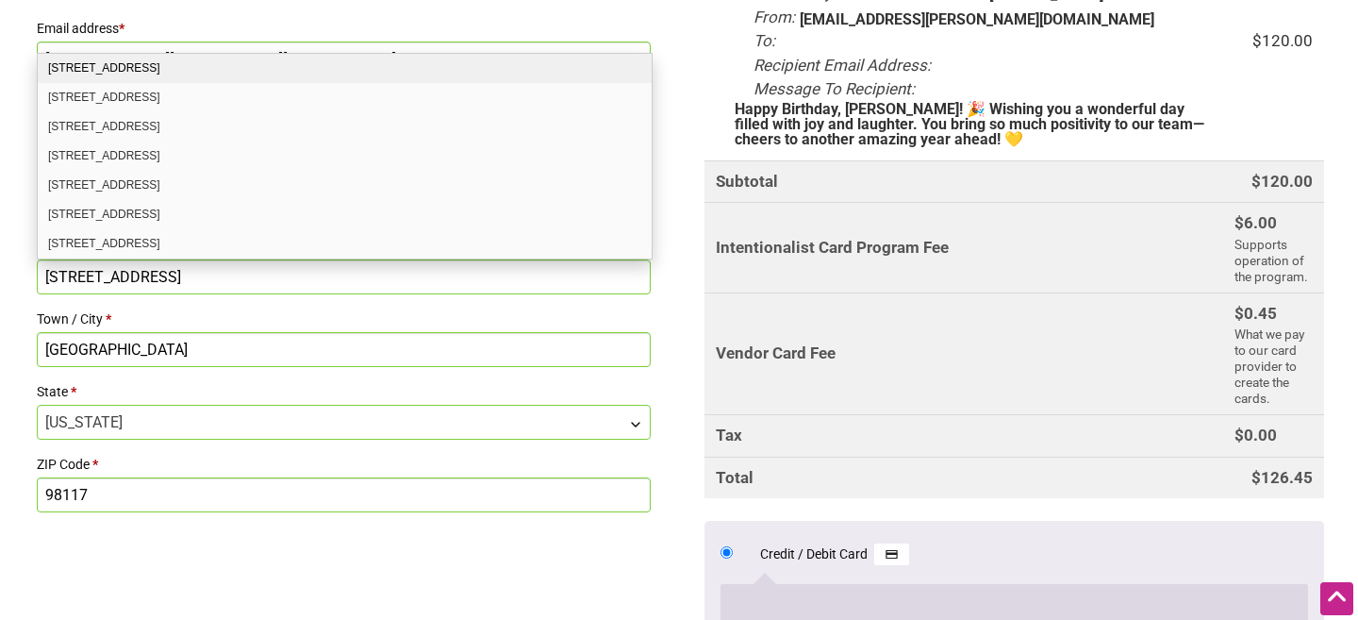
click at [413, 550] on div "Billing details Continue with Facebook Continue with Google Email address * col…" at bounding box center [679, 380] width 1321 height 1116
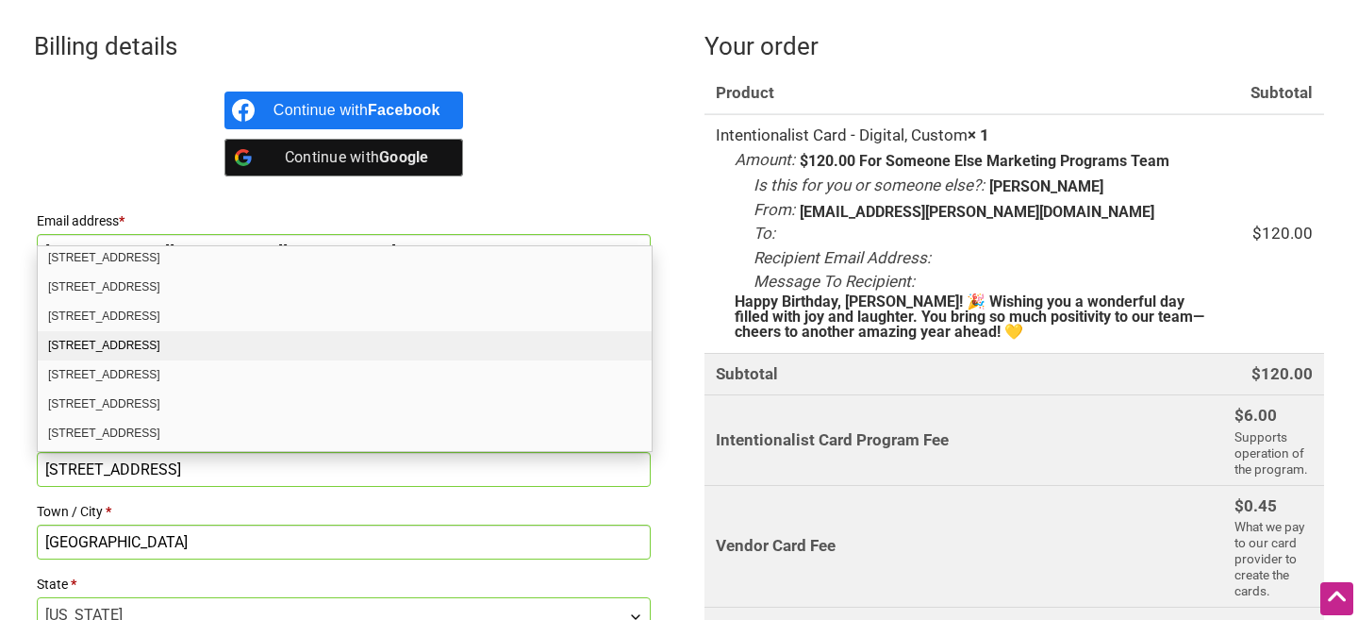
scroll to position [2082, 0]
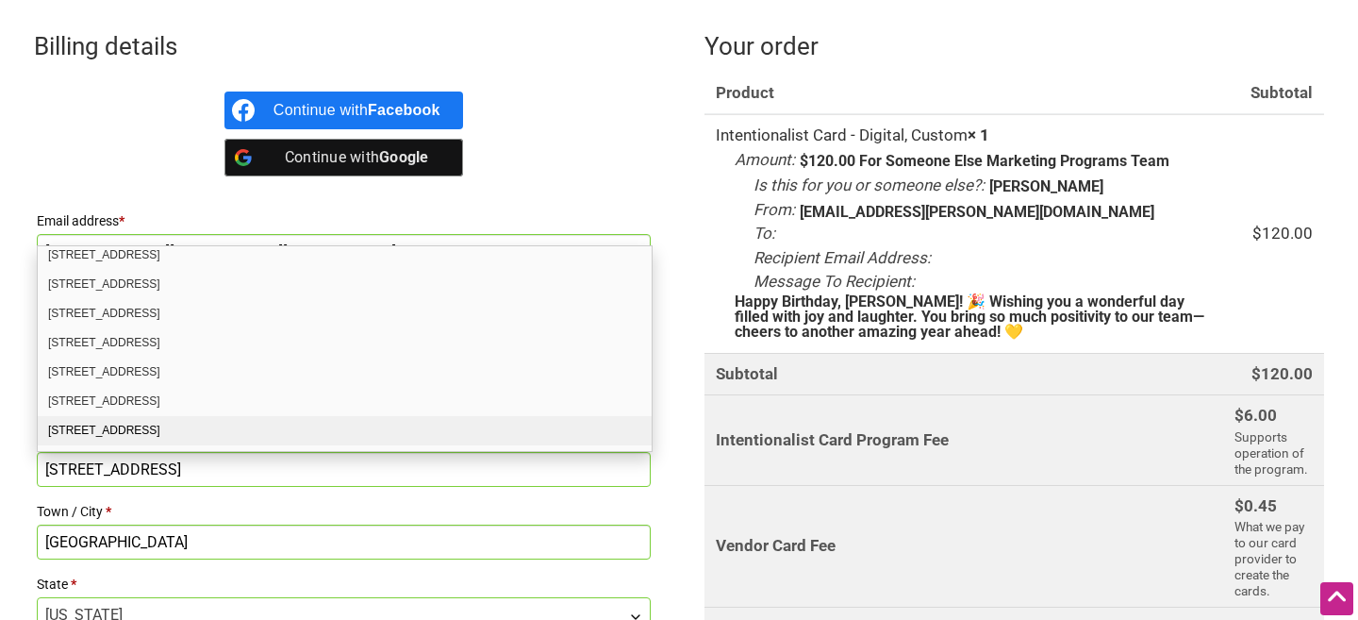
click at [163, 430] on div "121 NW 85th St Apt 427 Seattle WA 98117-3063" at bounding box center [345, 430] width 614 height 29
select select "US"
type input "121 NW 85th St Apt 427"
type input "98117-3063"
select select "WA"
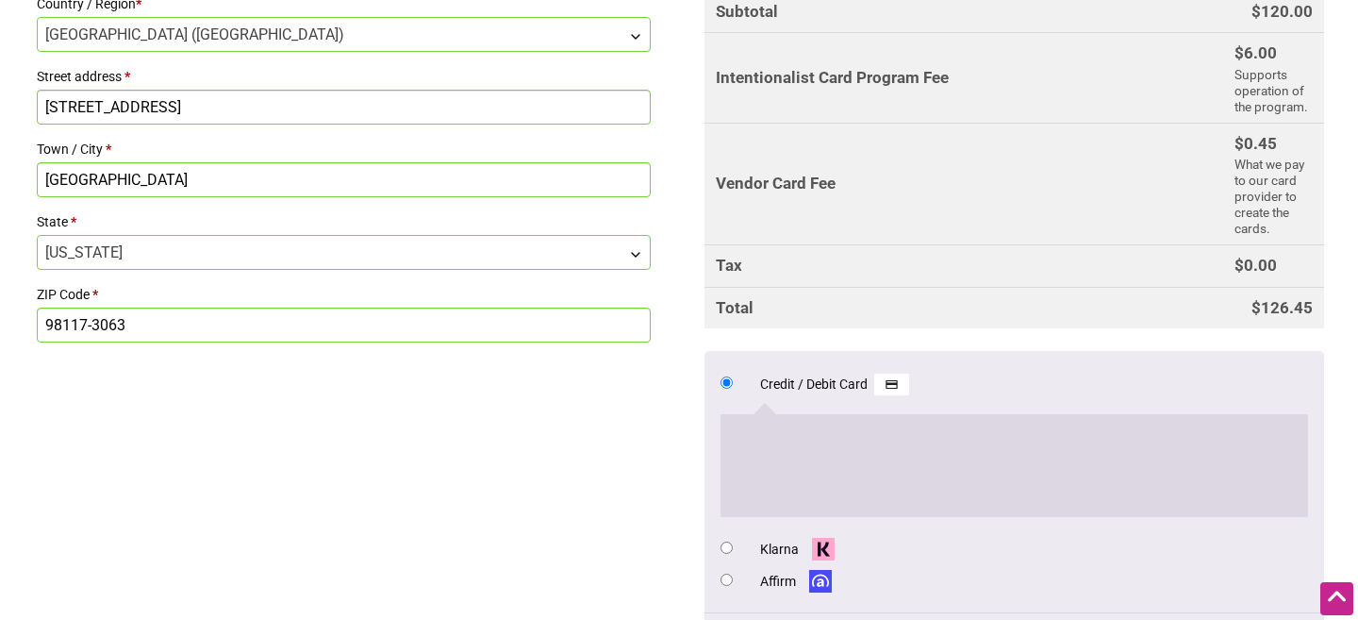
scroll to position [1122, 0]
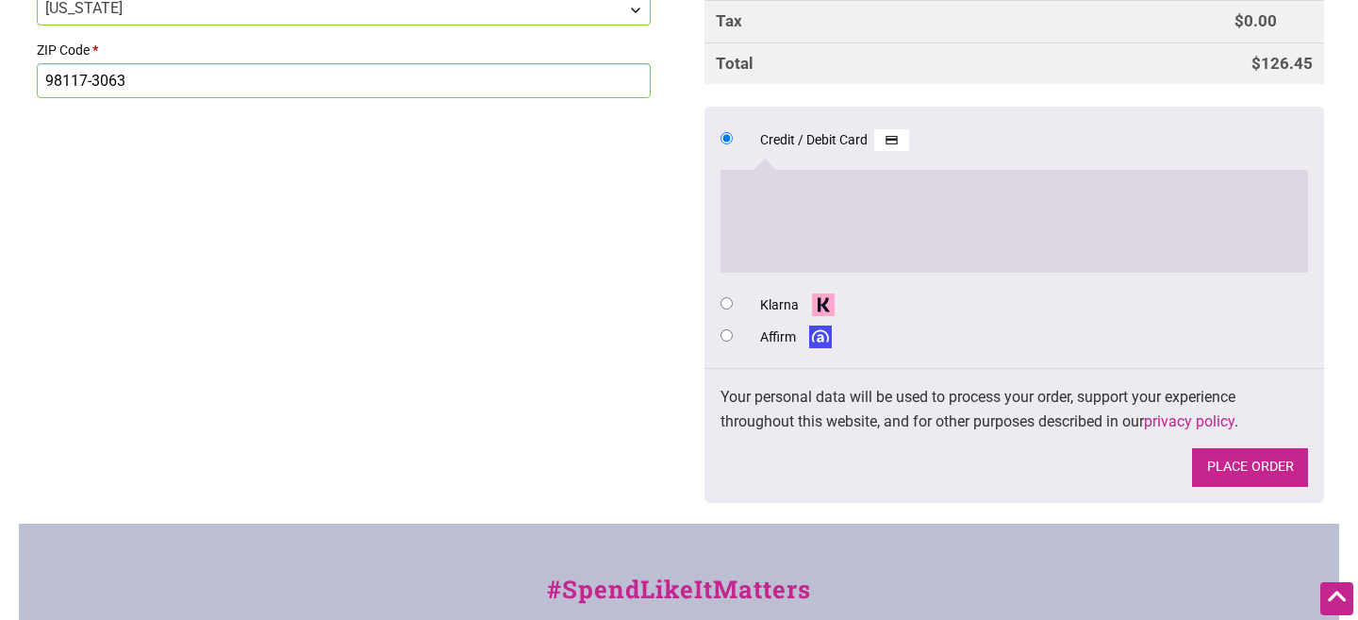
click at [1262, 474] on button "Place order" at bounding box center [1250, 467] width 116 height 39
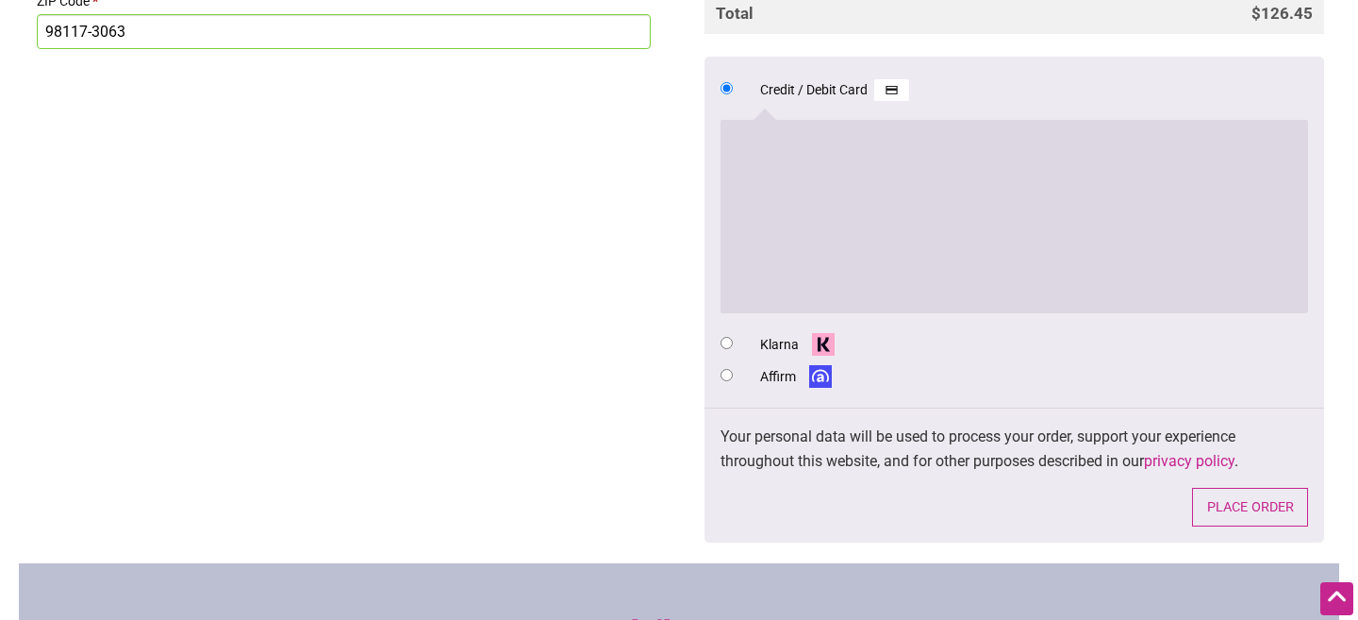
scroll to position [1284, 0]
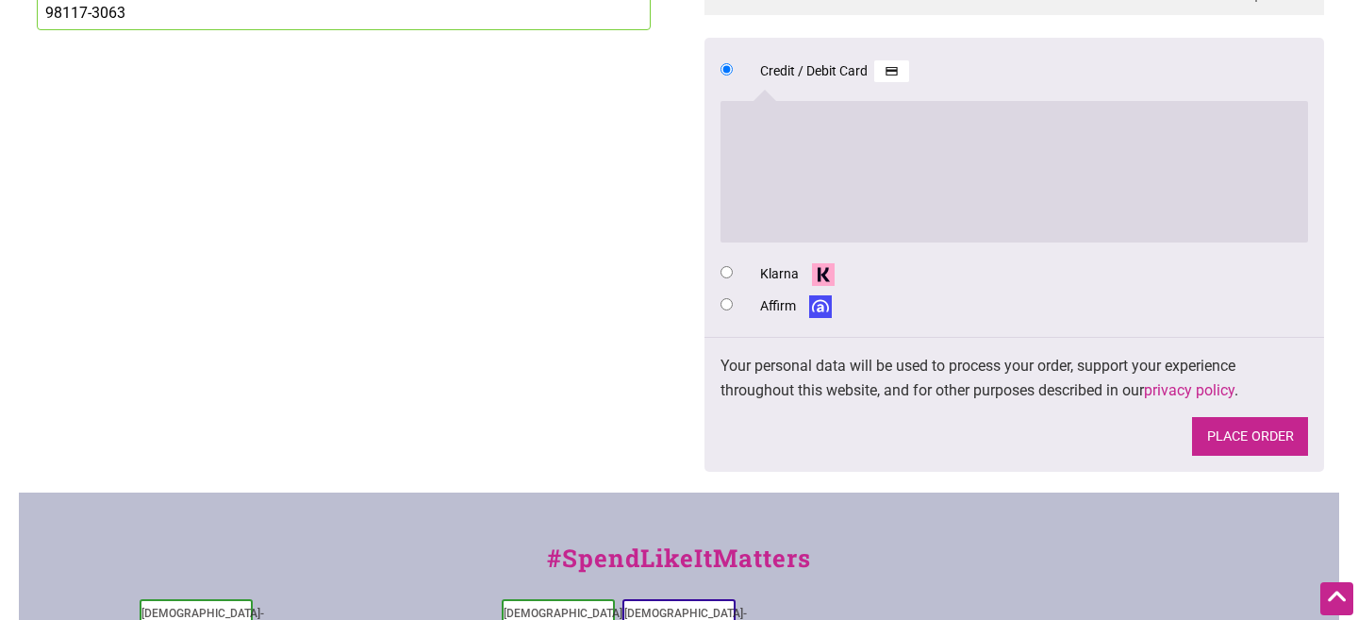
click at [1238, 431] on button "Place order" at bounding box center [1250, 436] width 116 height 39
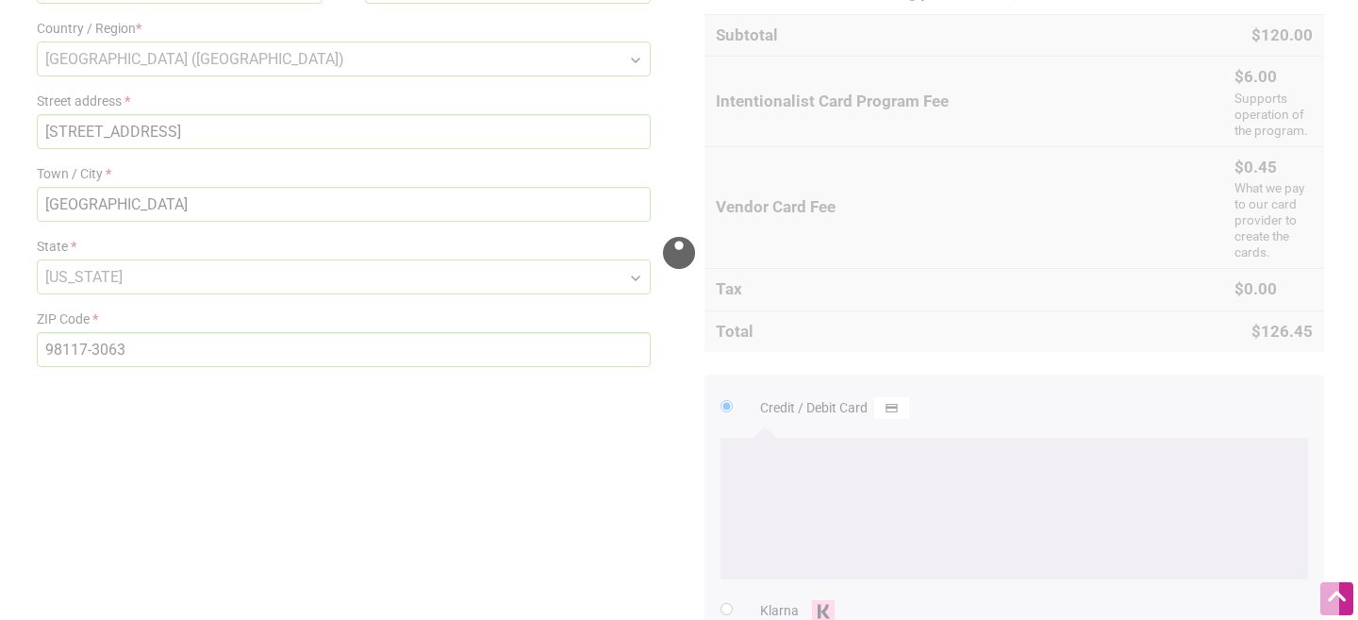
scroll to position [951, 0]
